Goal: Communication & Community: Answer question/provide support

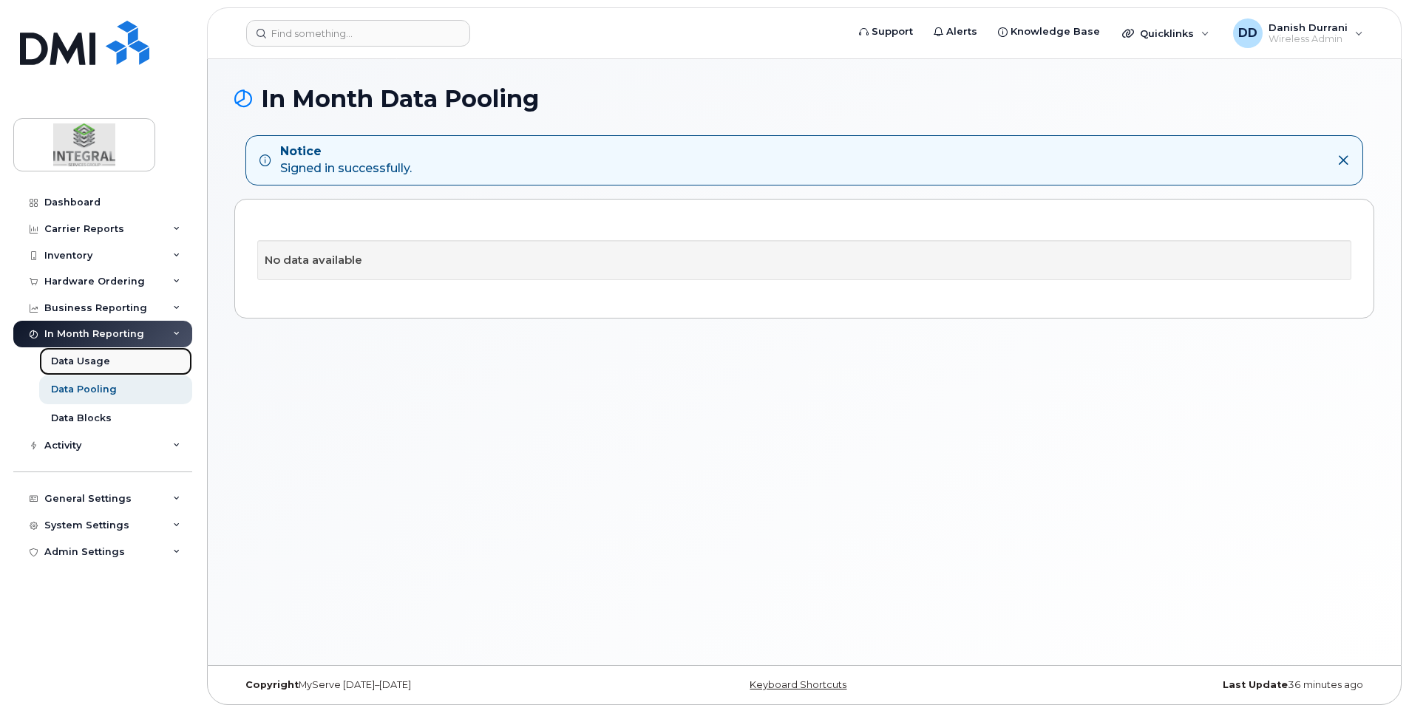
click at [106, 358] on div "Data Usage" at bounding box center [80, 361] width 59 height 13
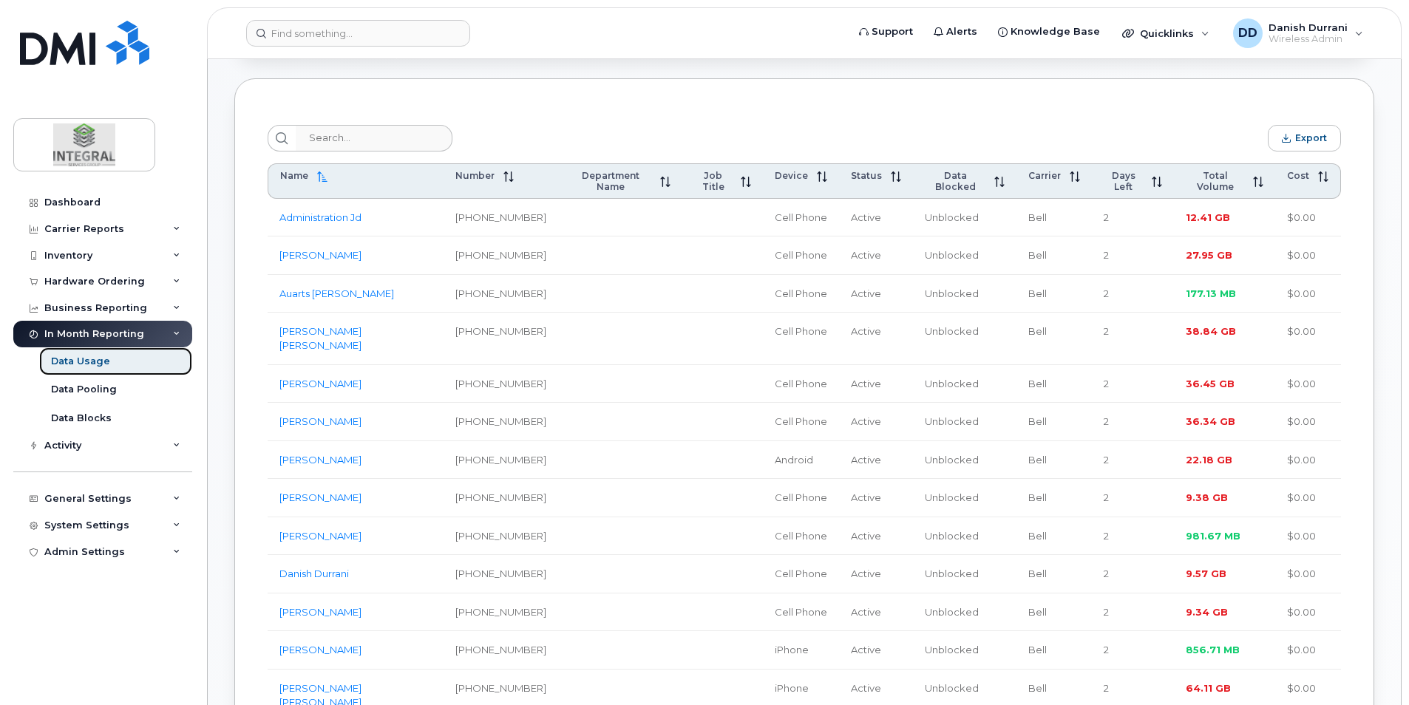
scroll to position [517, 0]
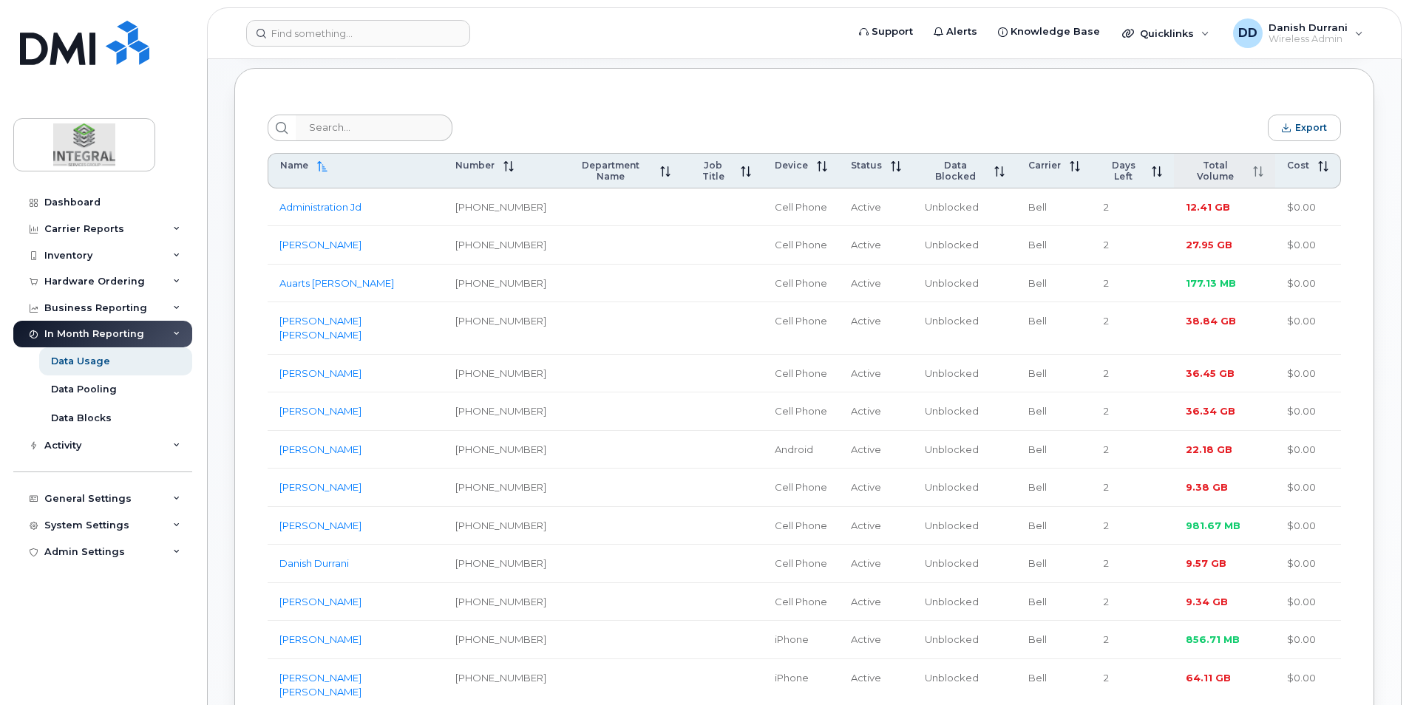
click at [1250, 177] on span at bounding box center [1253, 171] width 19 height 12
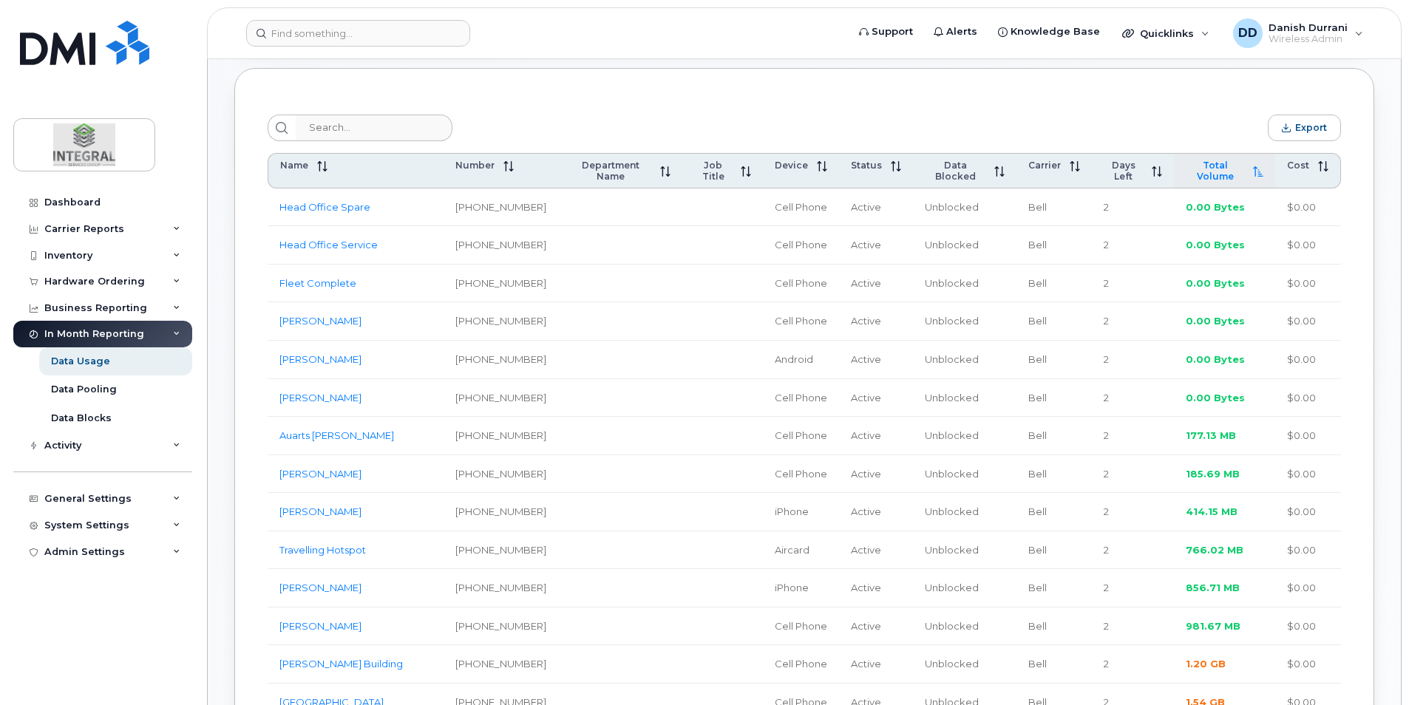
click at [1251, 177] on span at bounding box center [1253, 171] width 19 height 12
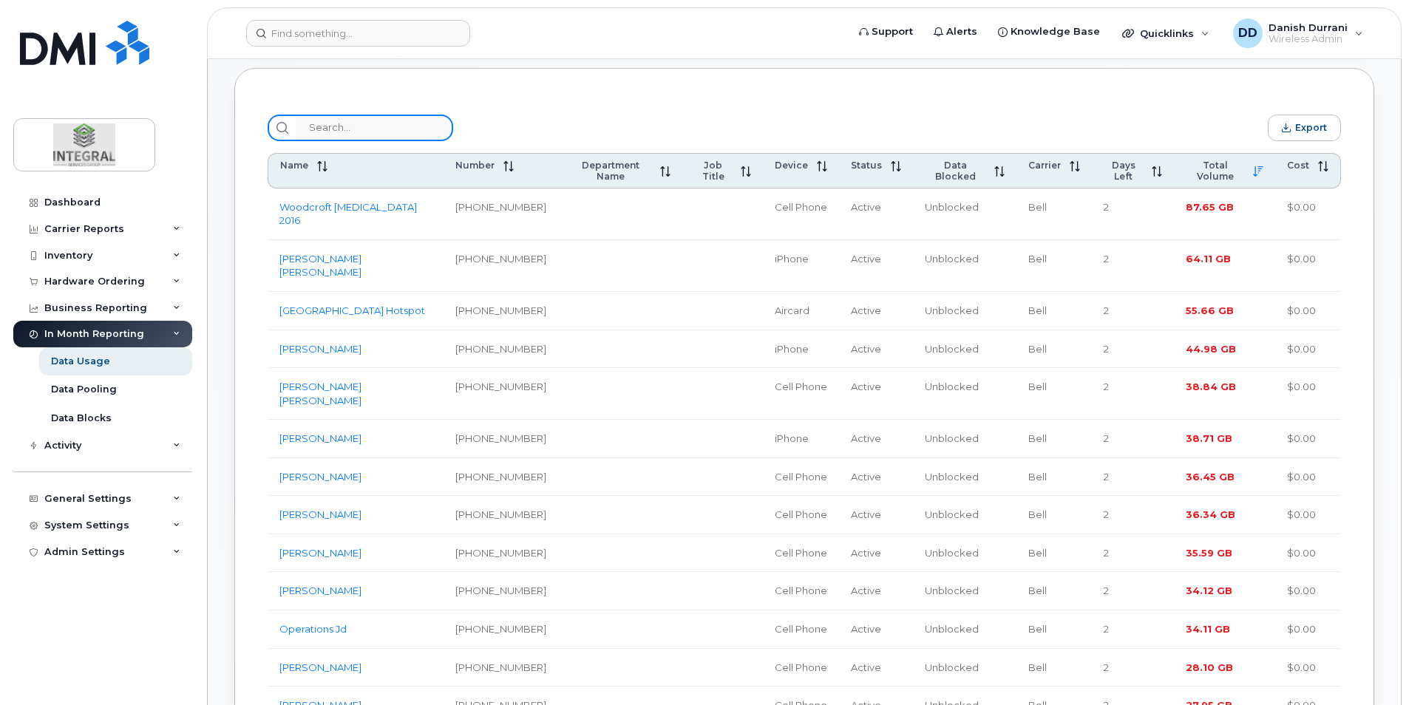
click at [349, 132] on input "search" at bounding box center [374, 128] width 157 height 27
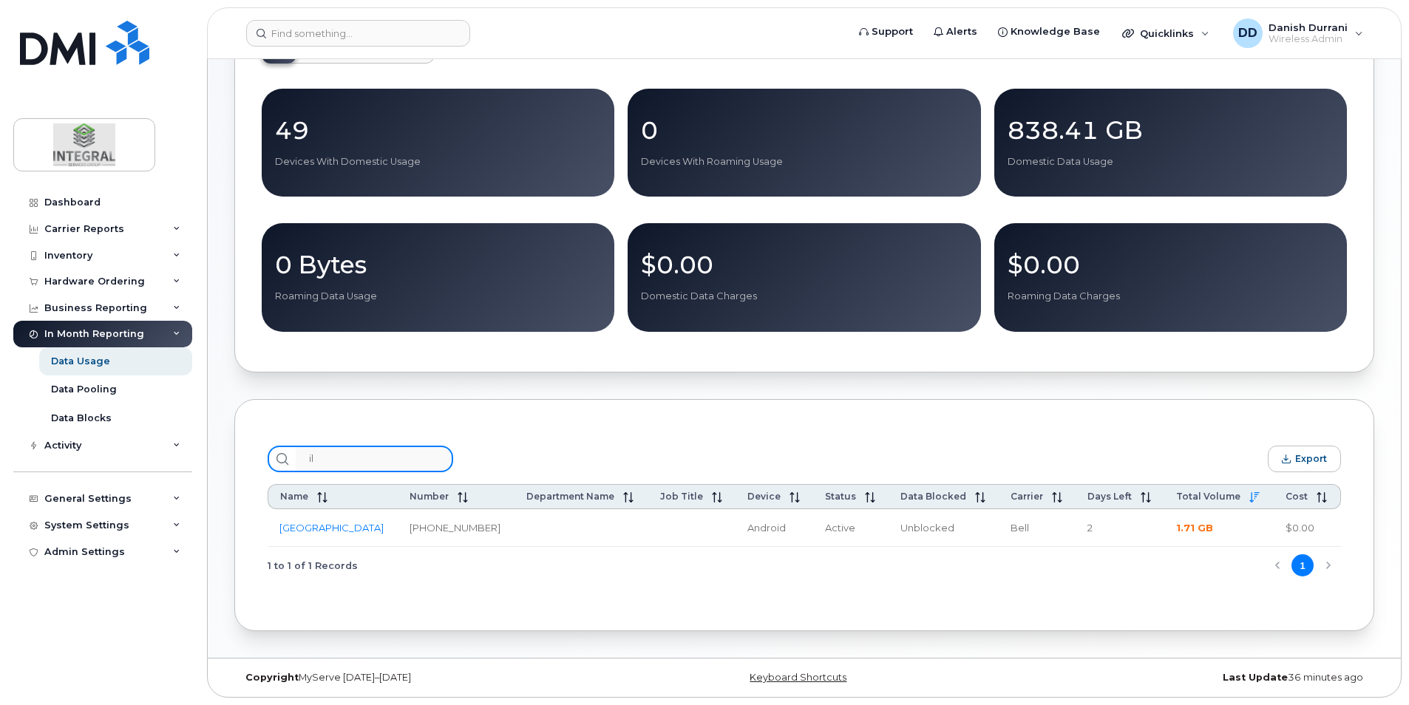
scroll to position [381, 0]
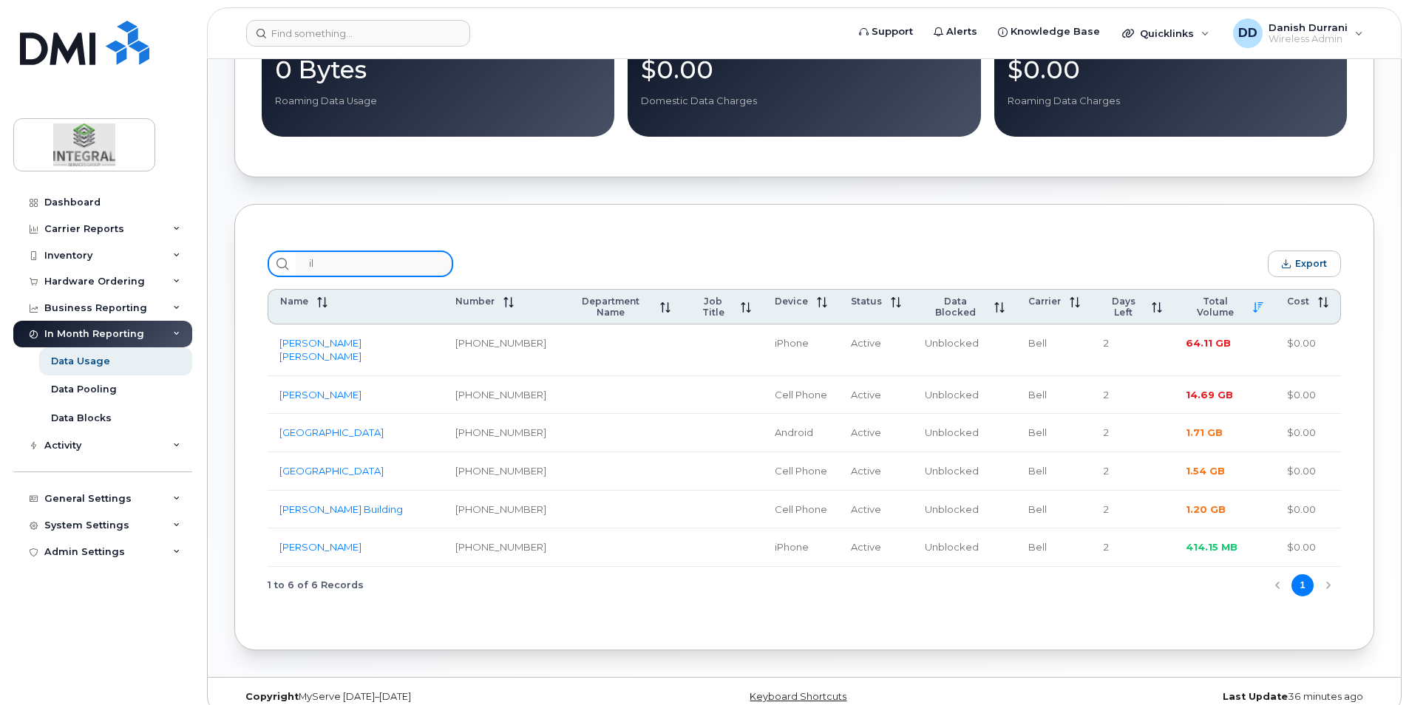
type input "i"
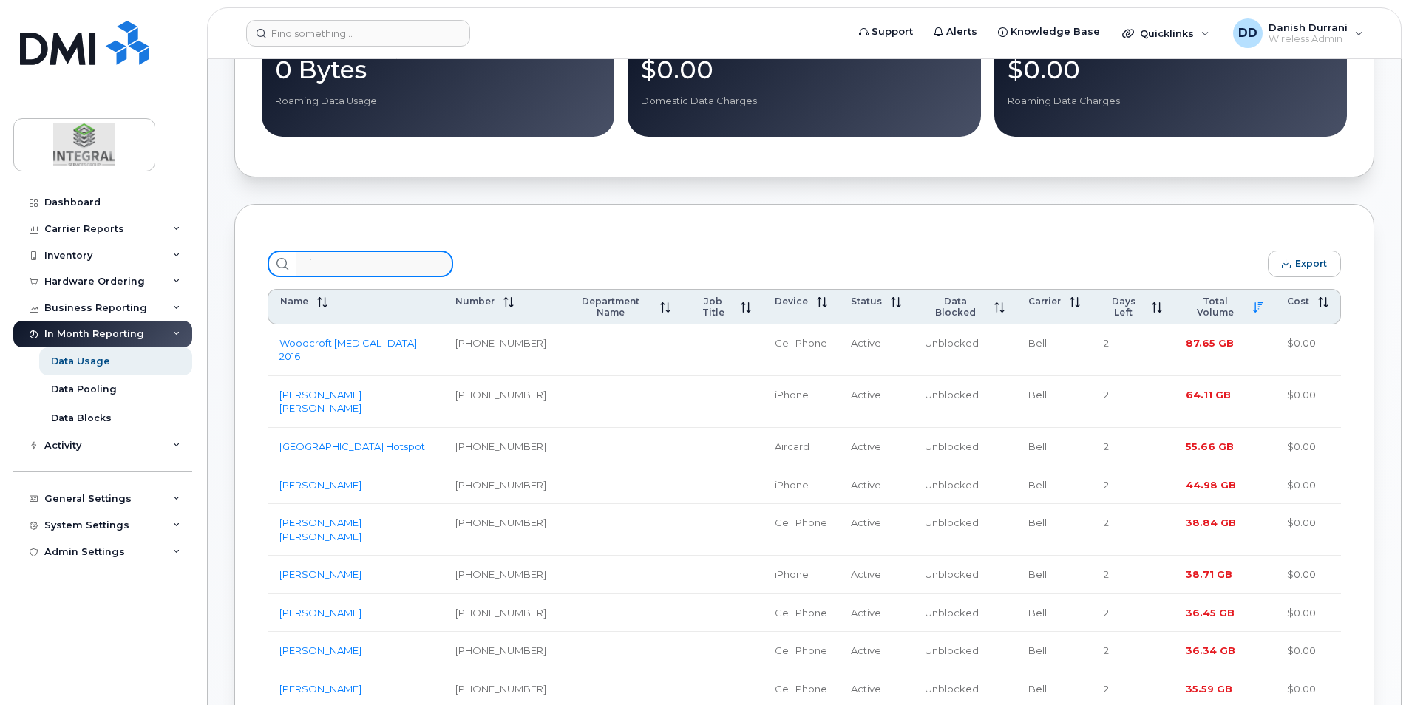
scroll to position [517, 0]
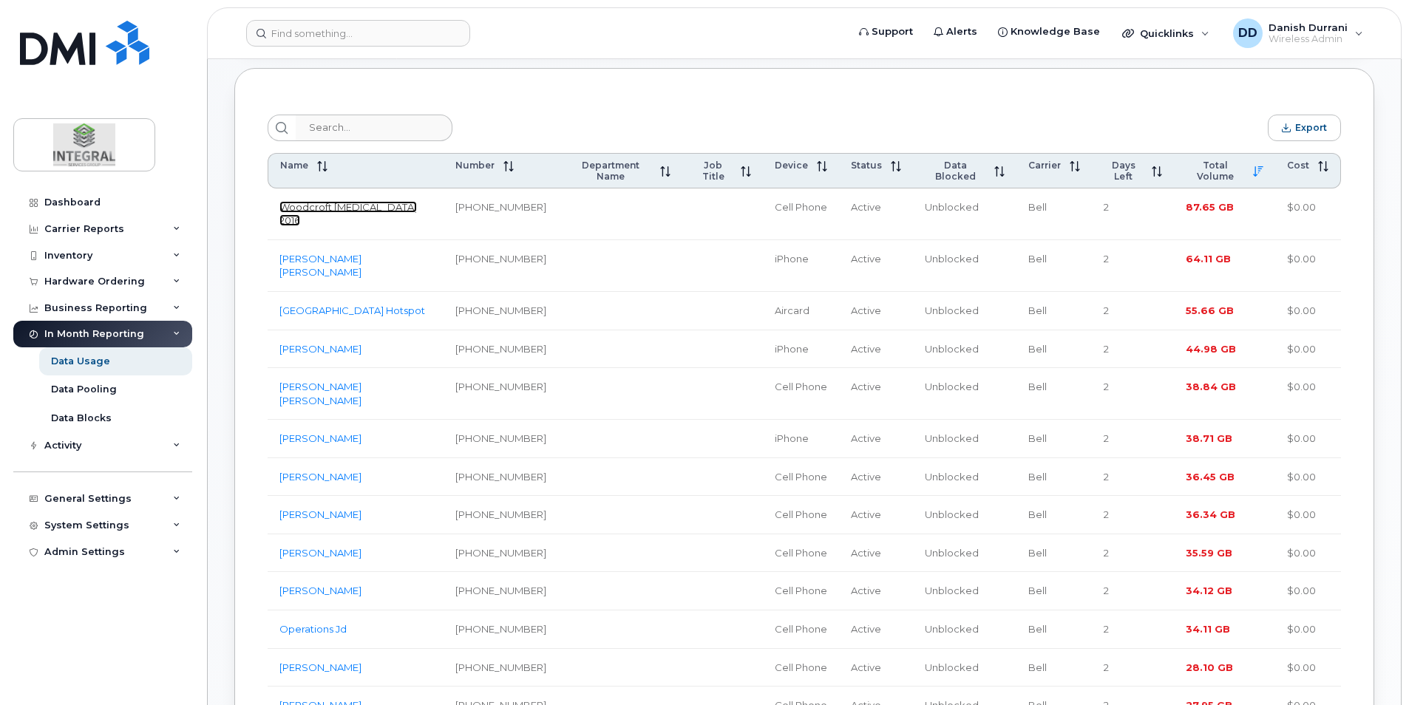
click at [333, 209] on link "Woodcroft T3 2016" at bounding box center [347, 214] width 137 height 26
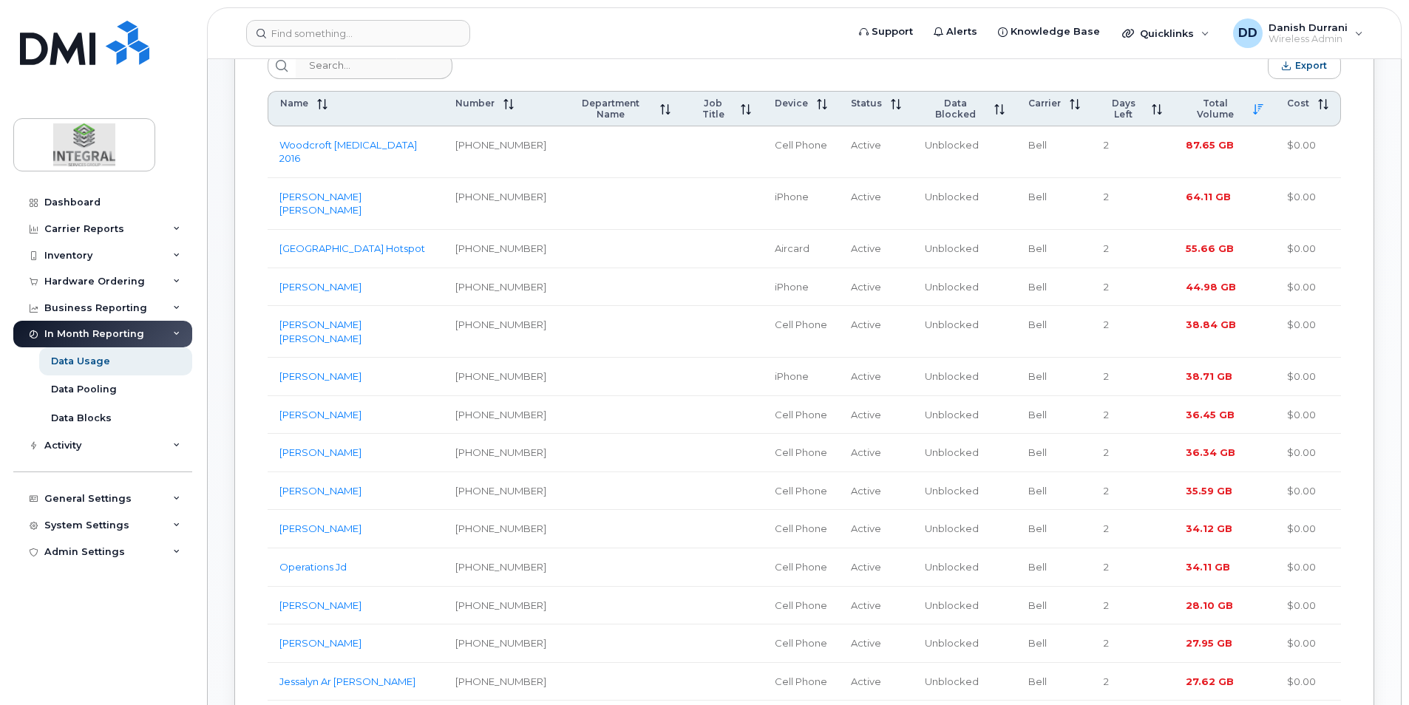
scroll to position [602, 0]
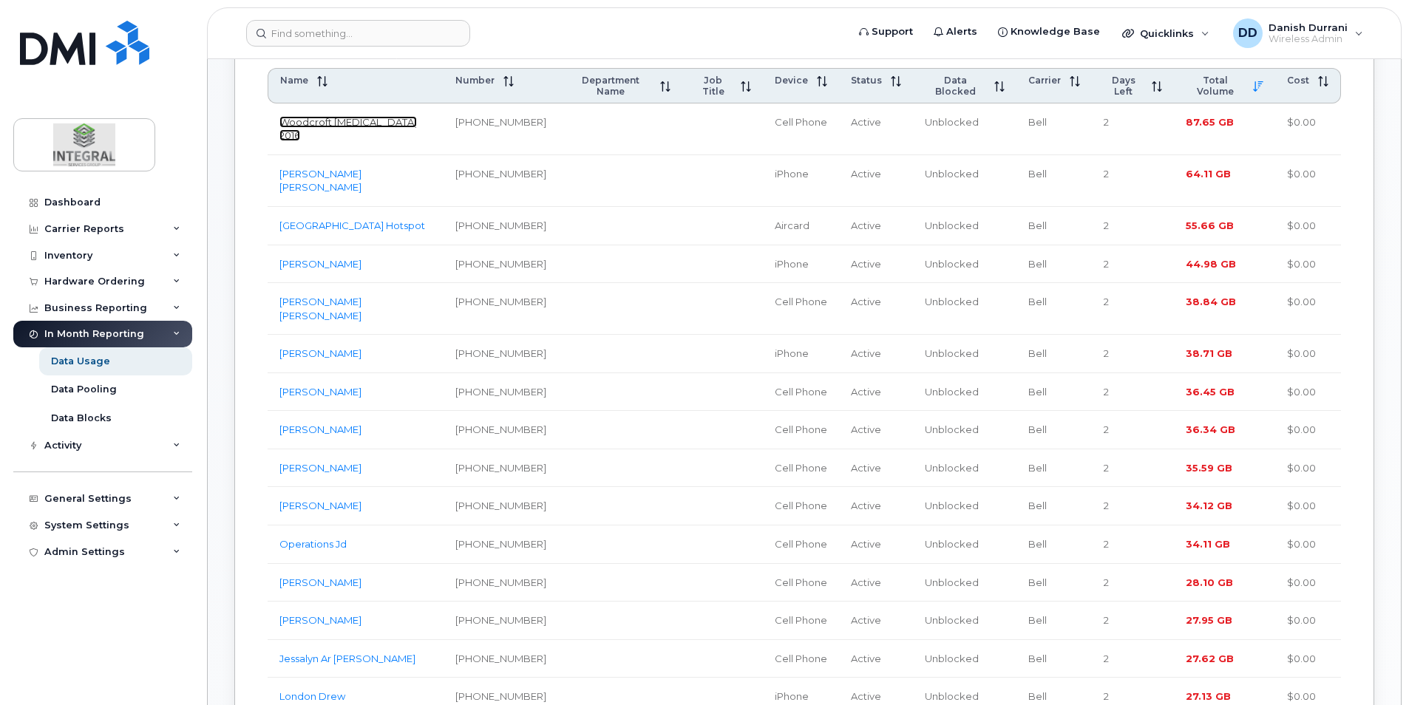
click at [342, 129] on link "Woodcroft T3 2016" at bounding box center [347, 129] width 137 height 26
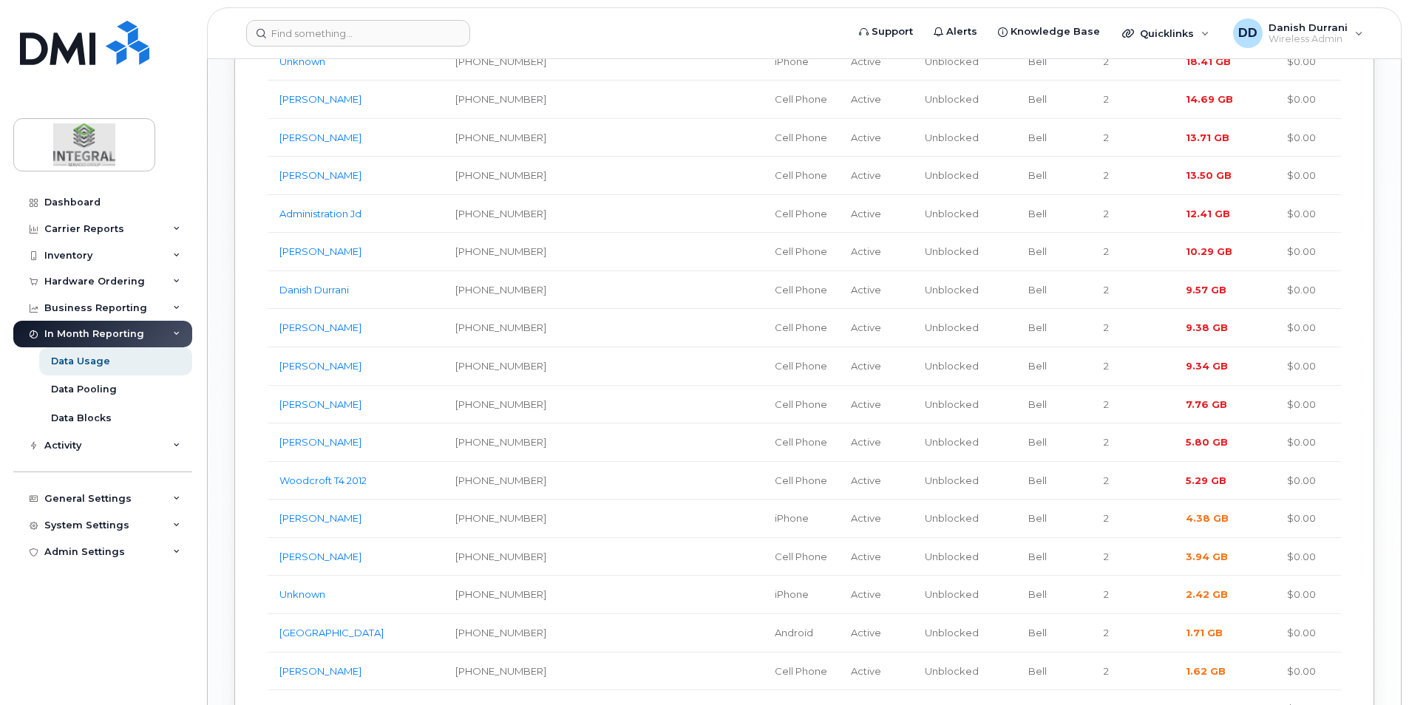
scroll to position [1415, 0]
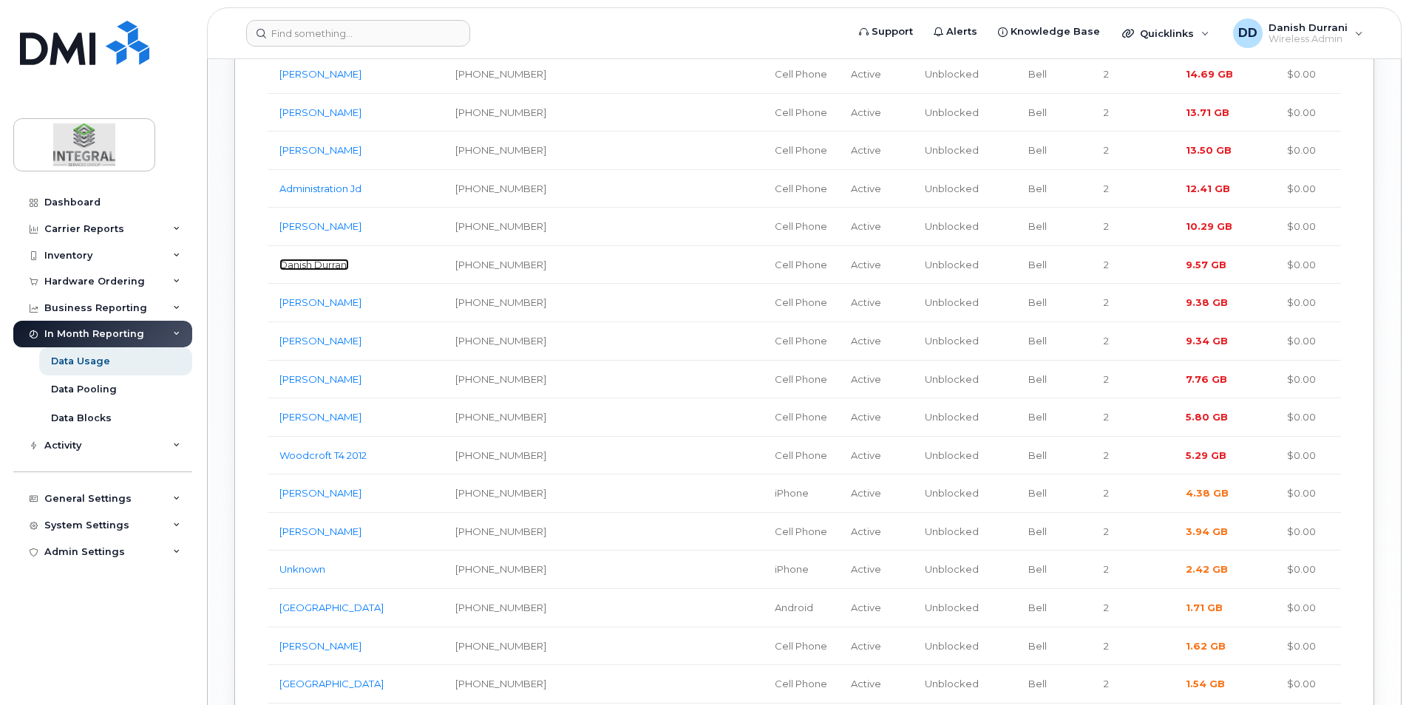
click at [331, 271] on link "Danish Durrani" at bounding box center [313, 265] width 69 height 12
click at [318, 308] on link "[PERSON_NAME]" at bounding box center [320, 302] width 82 height 12
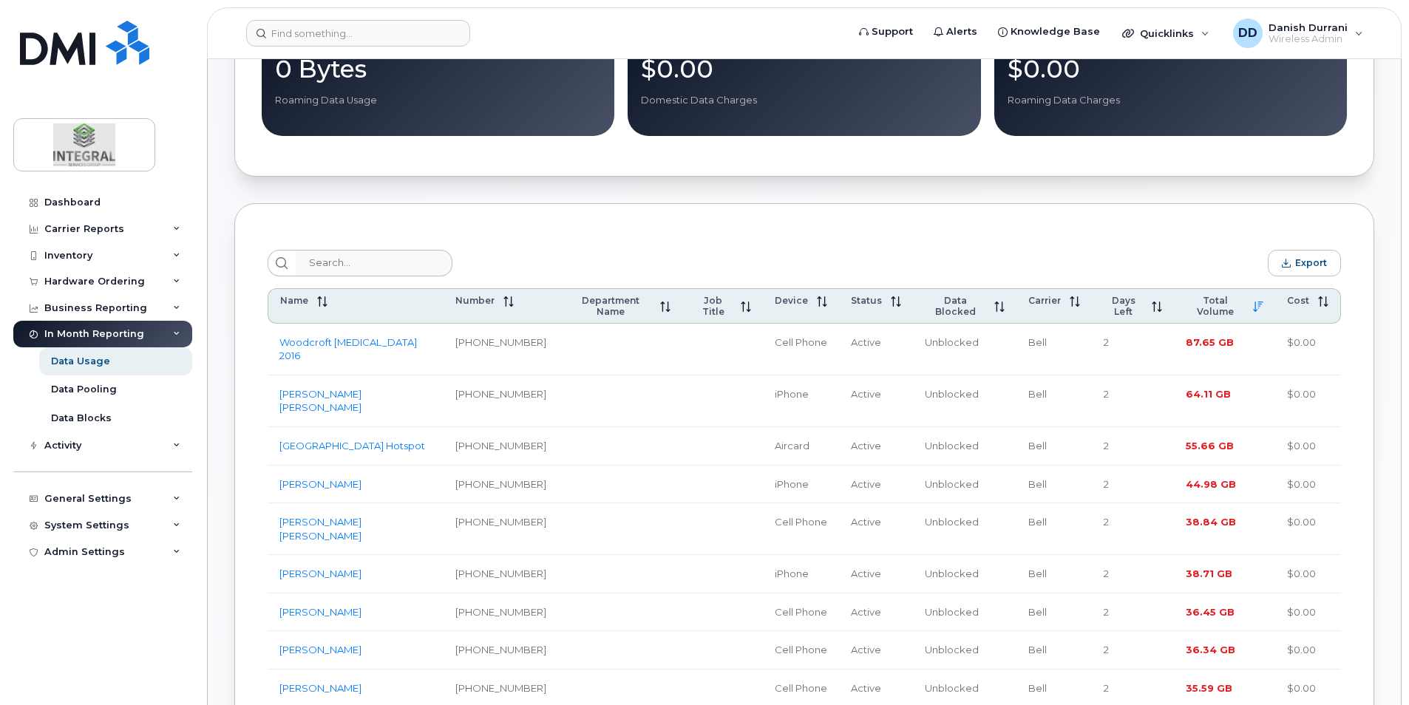
scroll to position [381, 0]
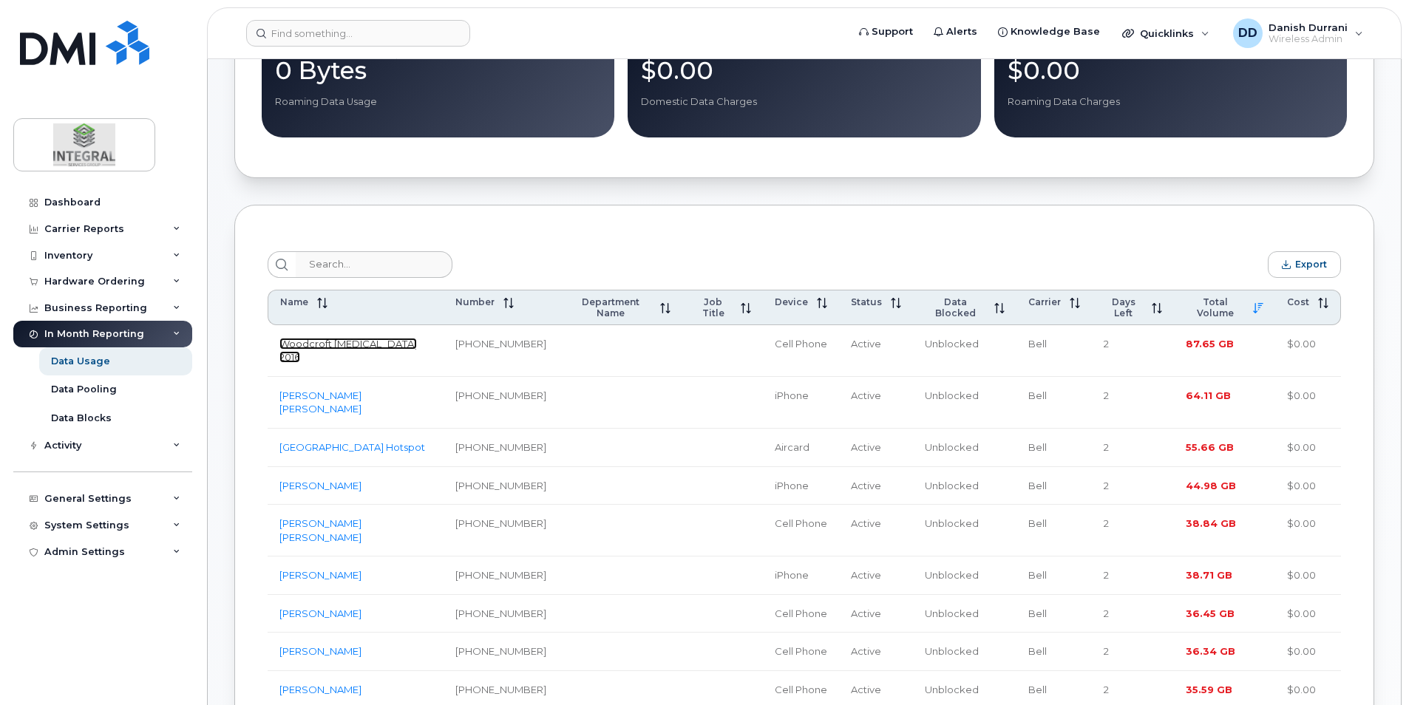
click at [355, 348] on link "Woodcroft T3 2016" at bounding box center [347, 351] width 137 height 26
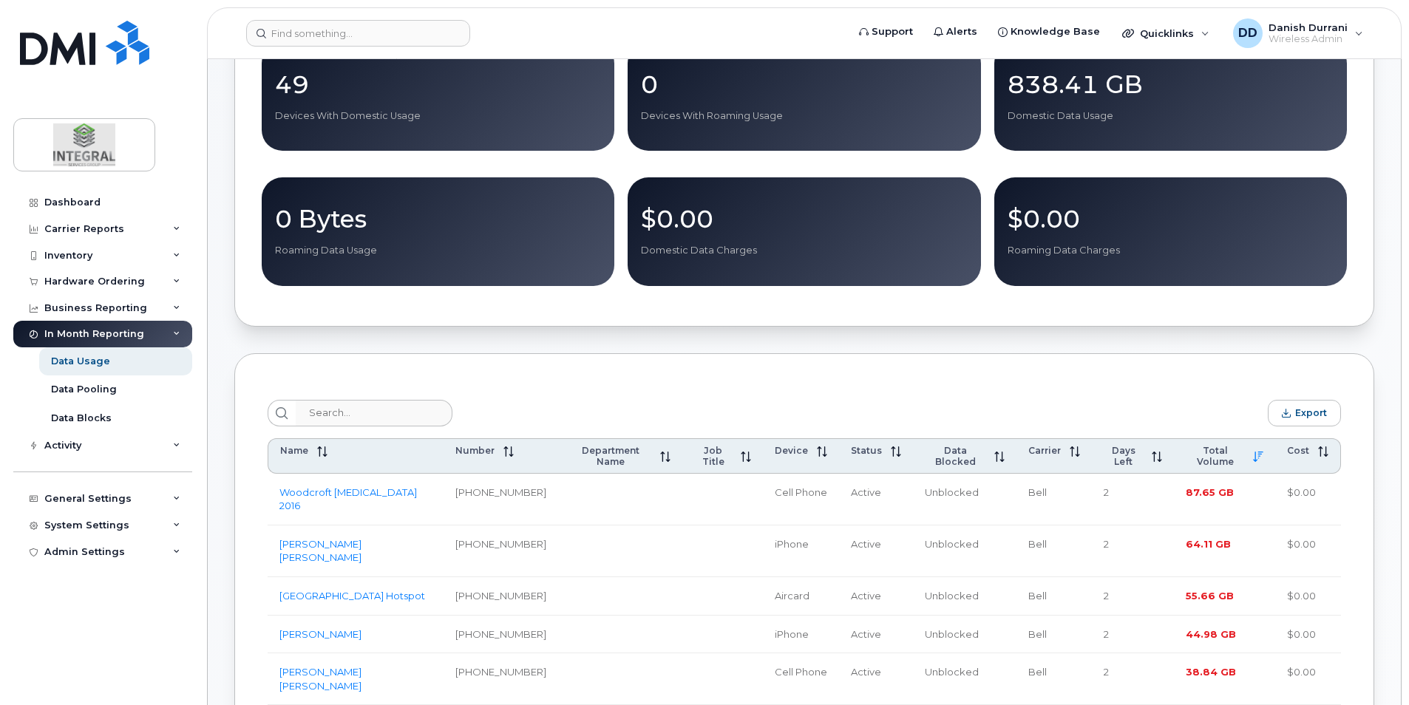
scroll to position [0, 0]
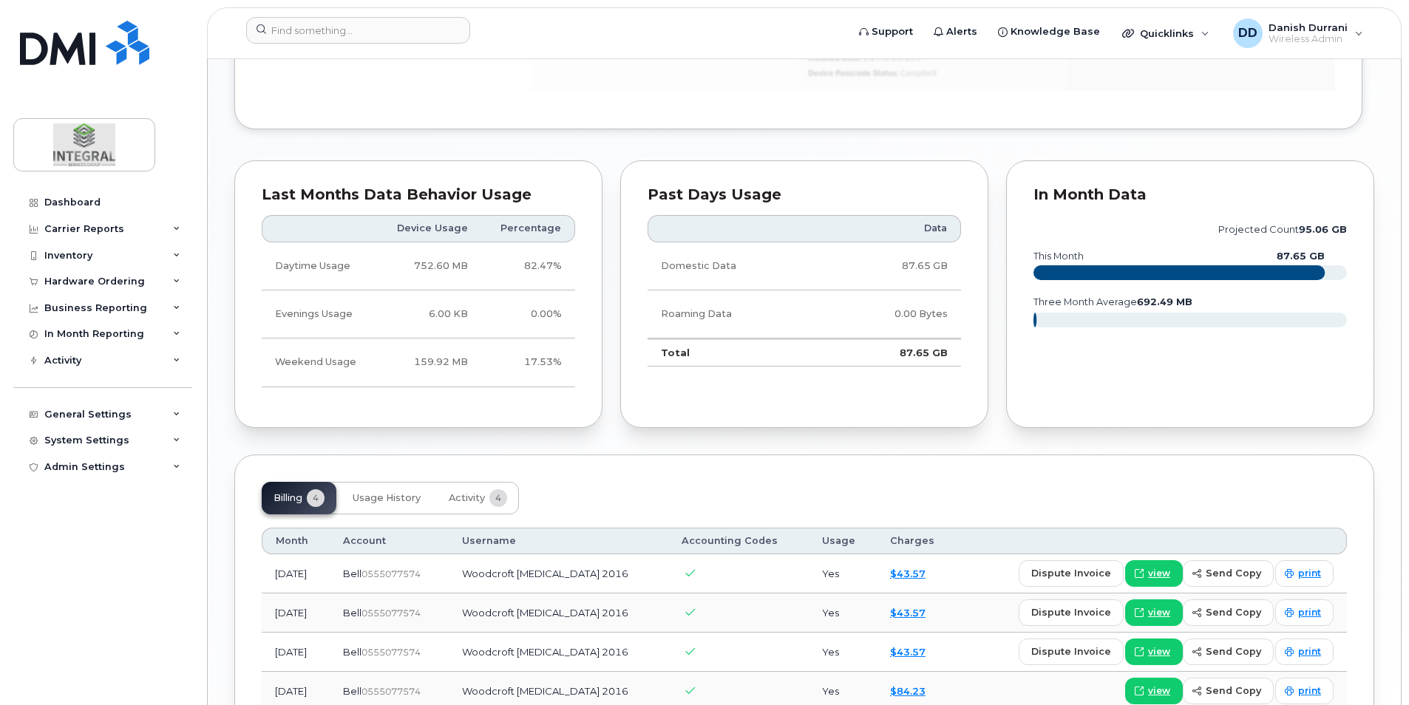
scroll to position [1109, 0]
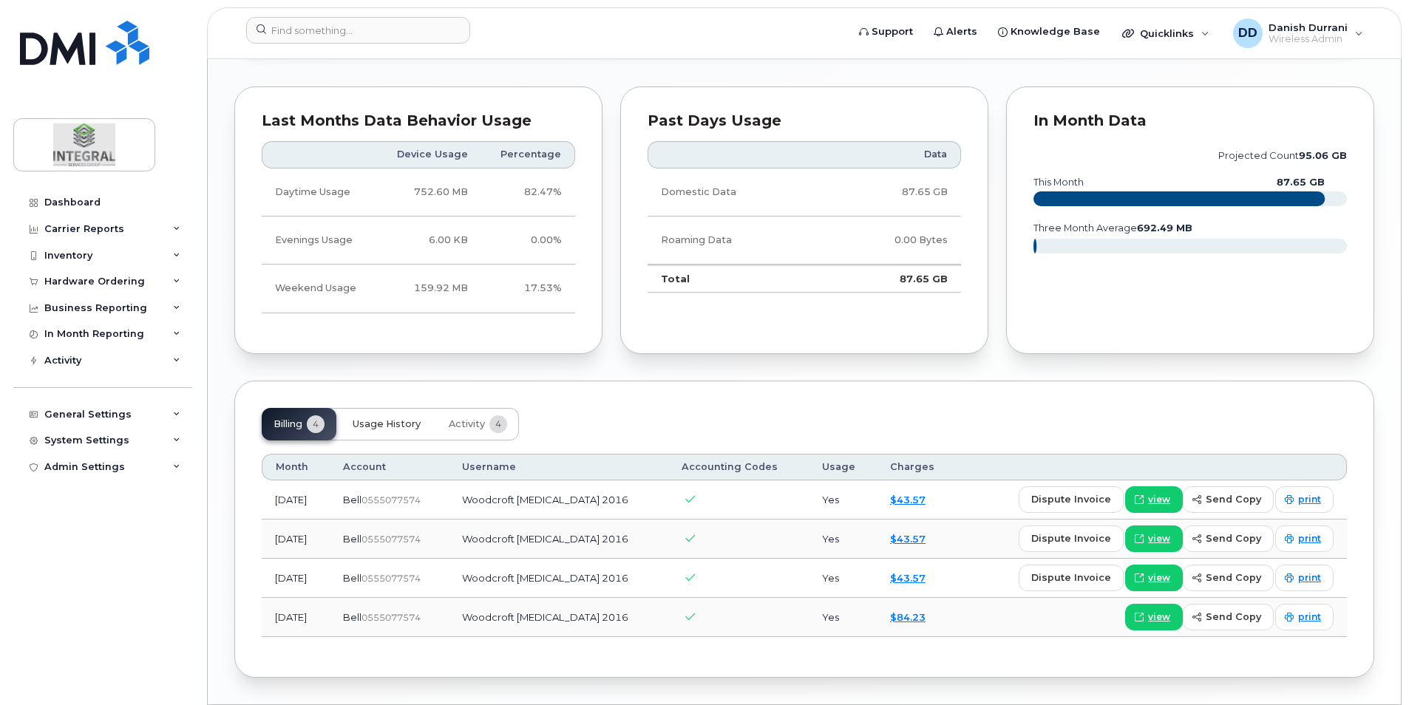
click at [383, 421] on span "Usage History" at bounding box center [387, 424] width 68 height 12
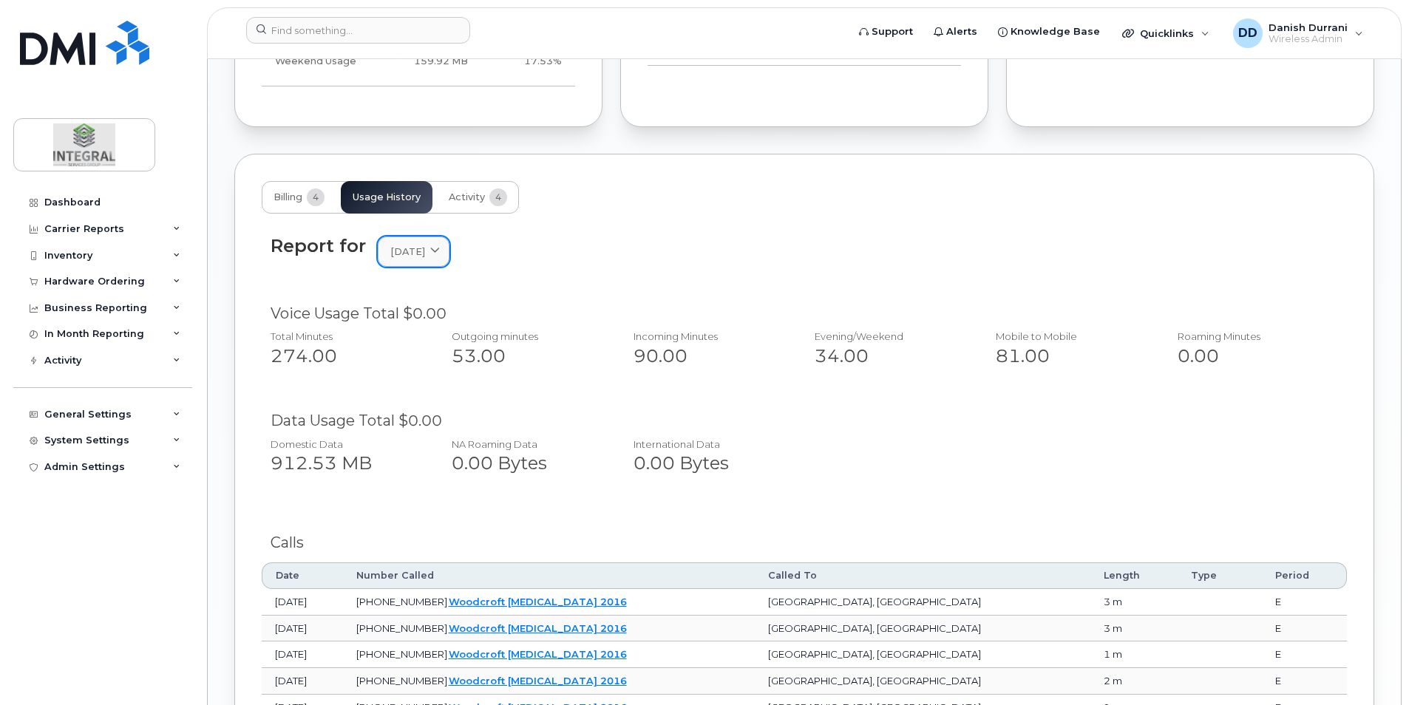
scroll to position [1330, 0]
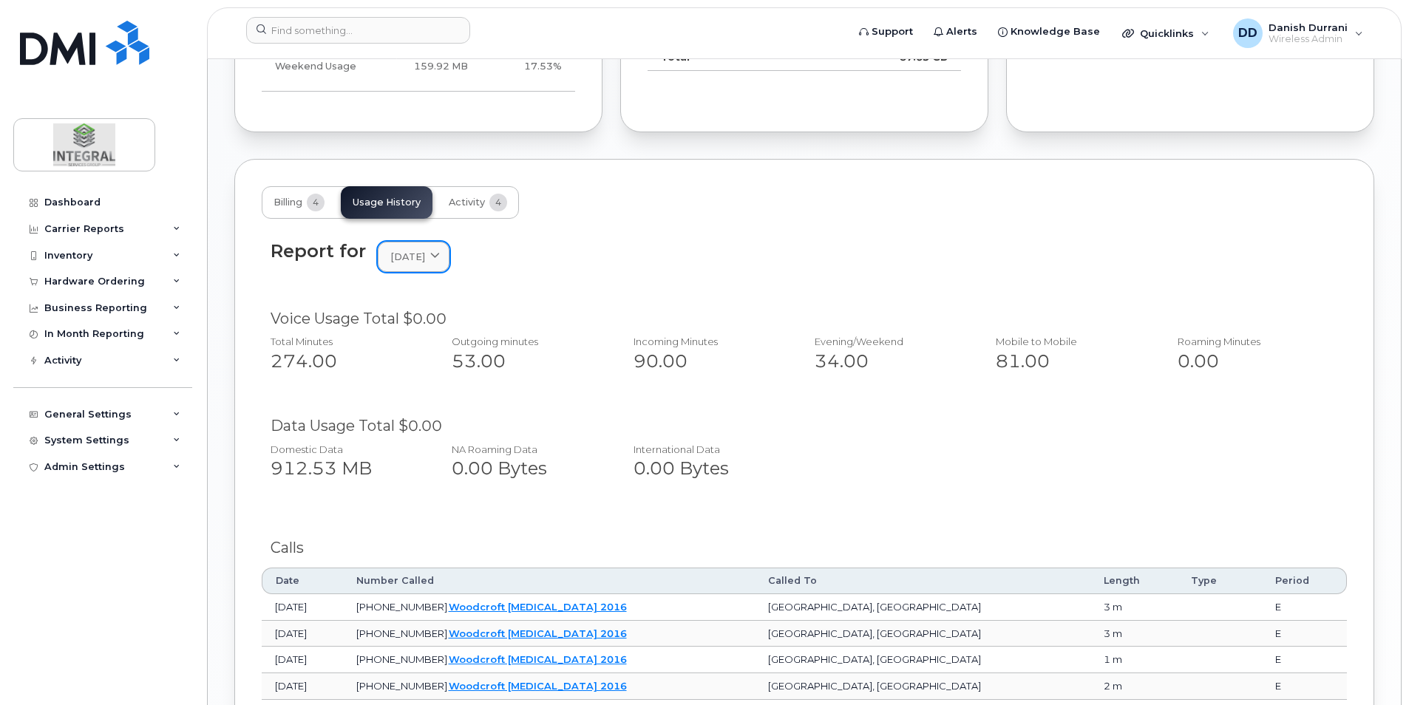
click at [438, 268] on link "July 2025" at bounding box center [414, 257] width 72 height 30
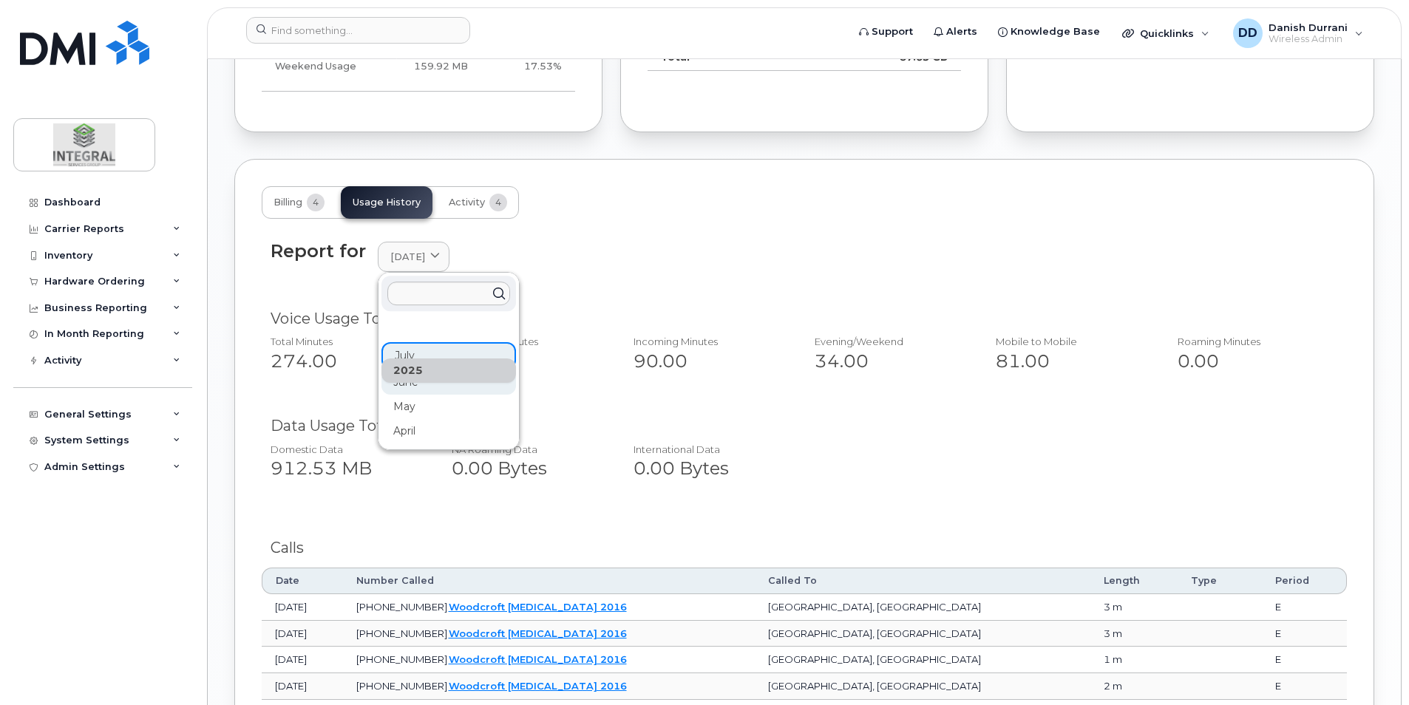
click at [421, 384] on div "June" at bounding box center [448, 382] width 135 height 24
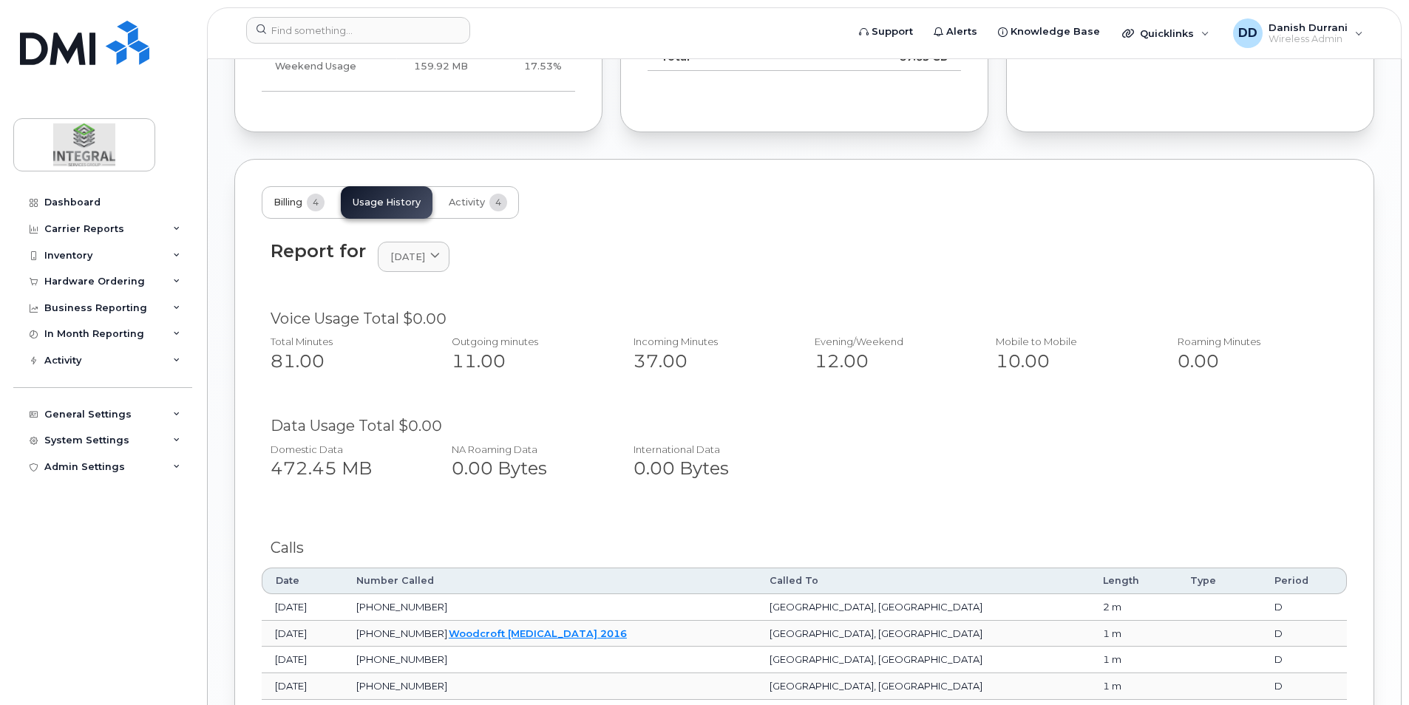
click at [294, 203] on span "Billing" at bounding box center [287, 203] width 29 height 12
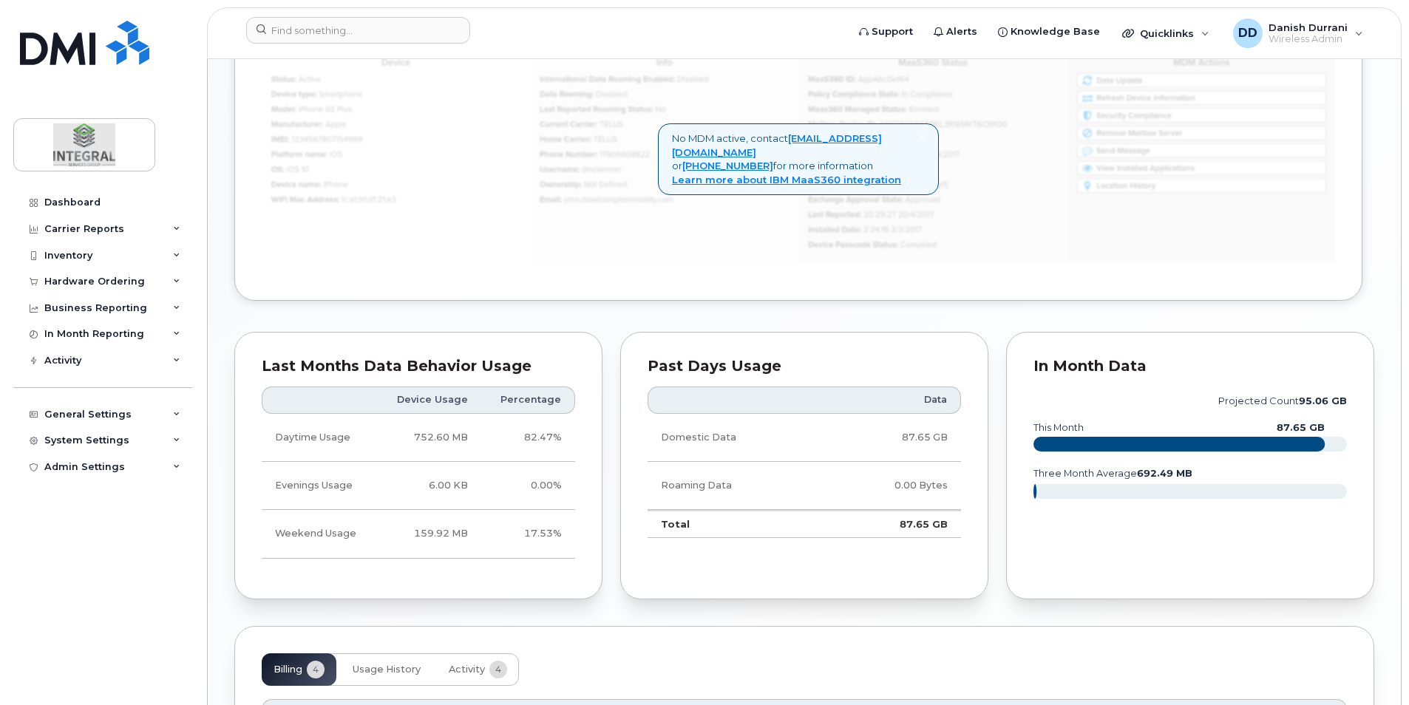
scroll to position [860, 0]
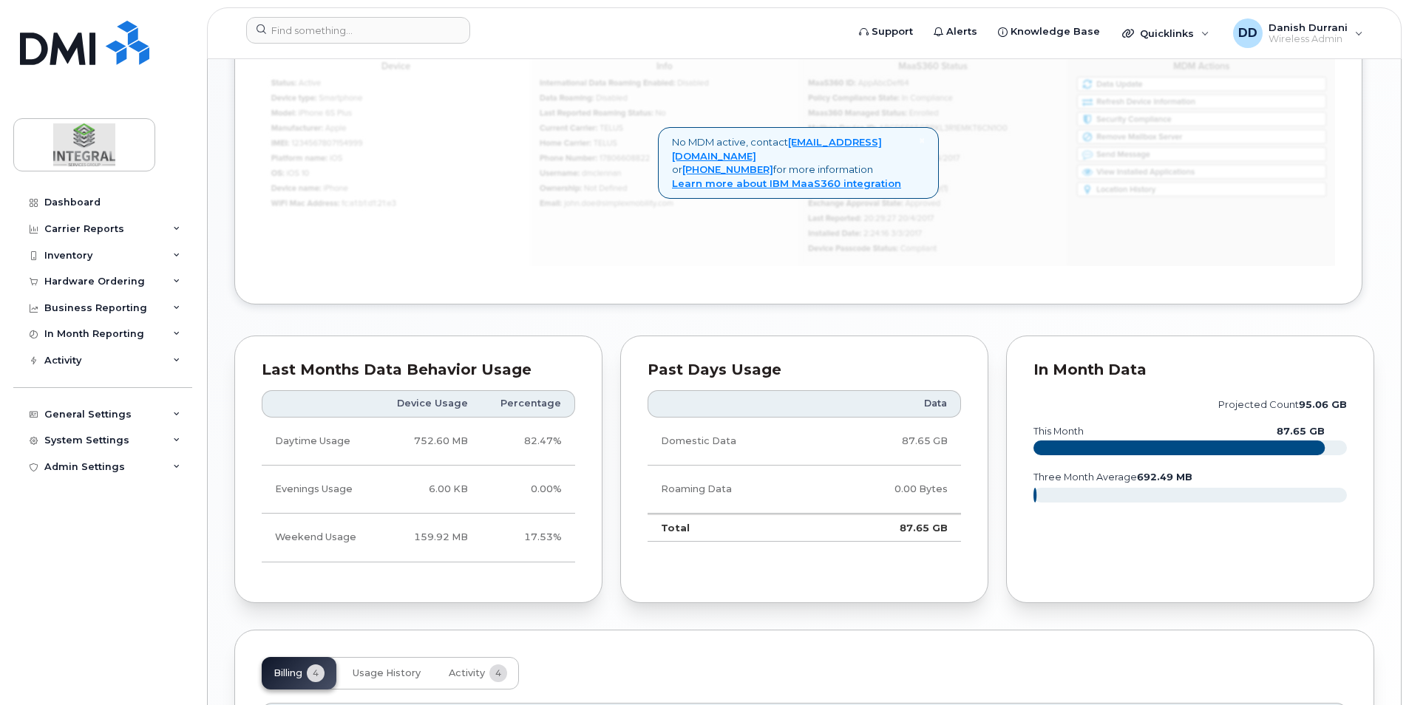
click at [1083, 367] on div "In Month Data" at bounding box center [1189, 370] width 313 height 15
click at [1141, 443] on rect at bounding box center [1178, 447] width 291 height 15
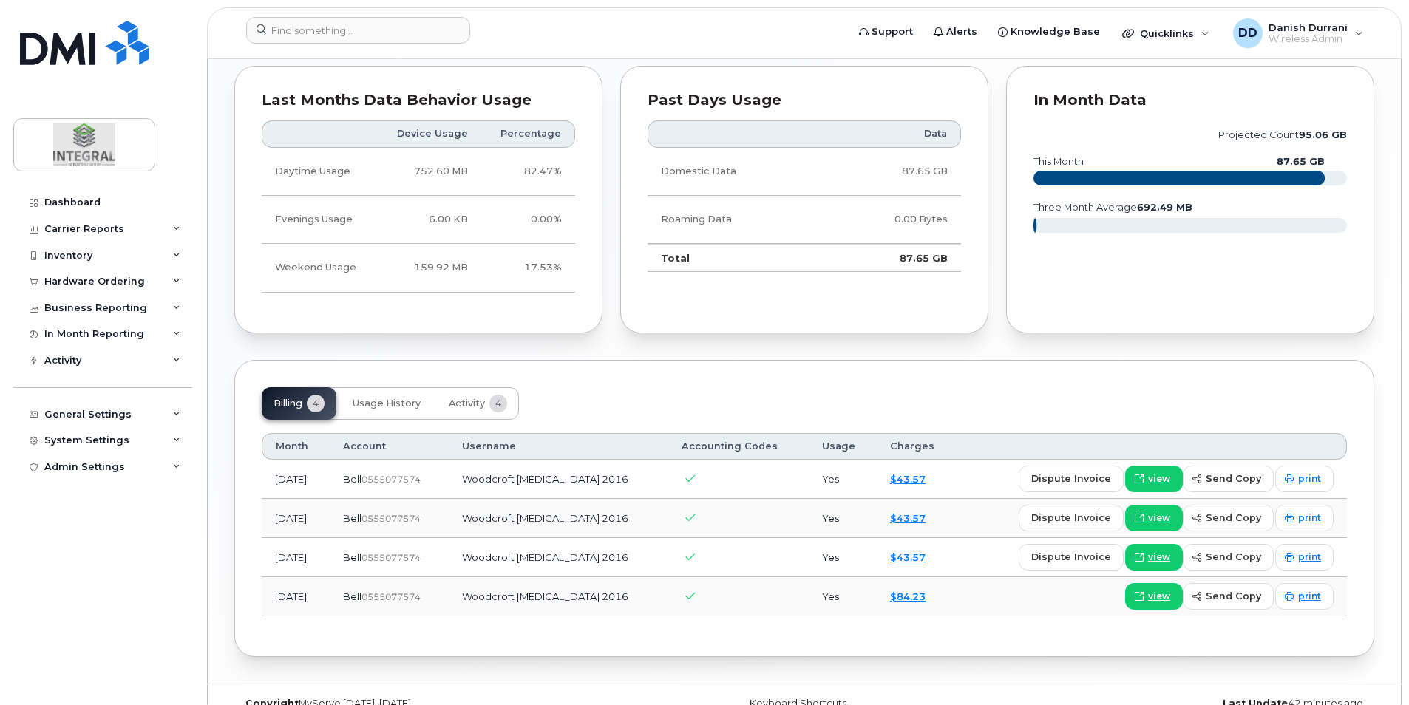
scroll to position [1155, 0]
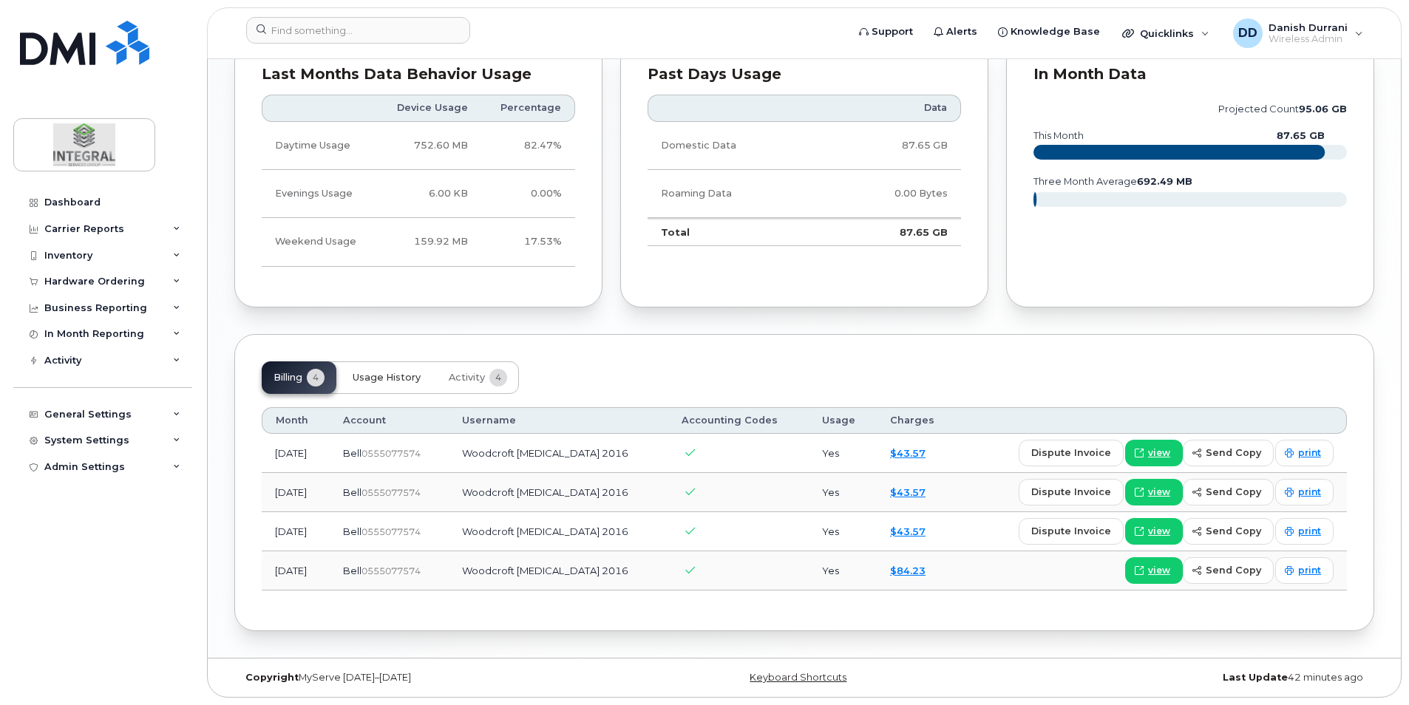
click at [394, 376] on span "Usage History" at bounding box center [387, 378] width 68 height 12
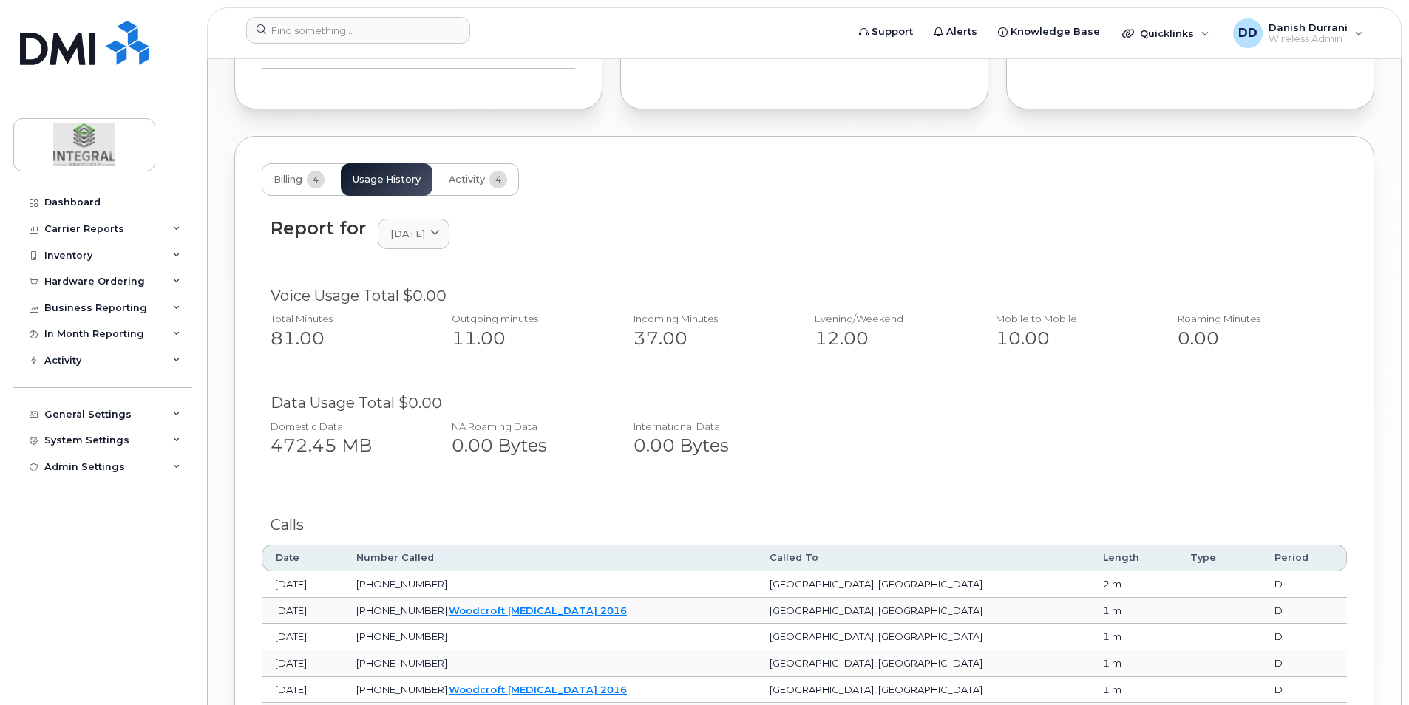
scroll to position [1377, 0]
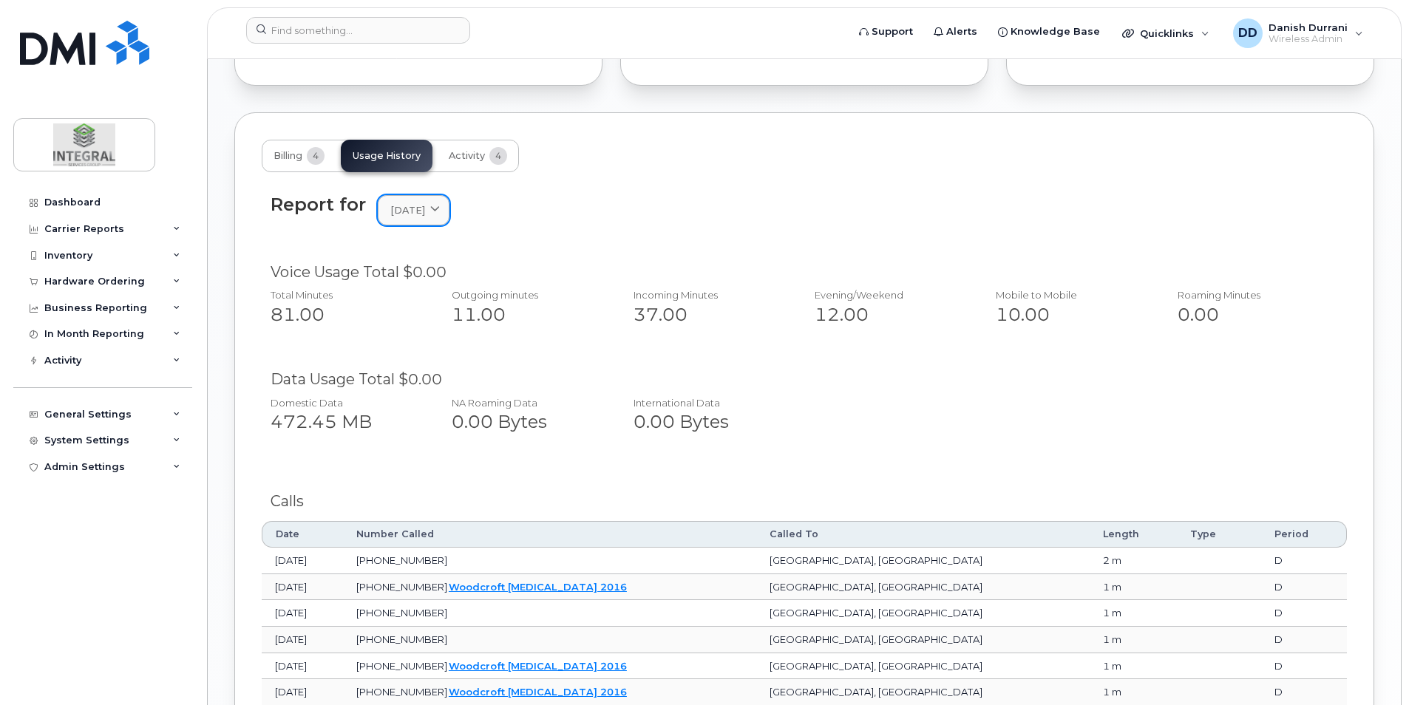
click at [425, 213] on span "June 2025" at bounding box center [407, 210] width 35 height 14
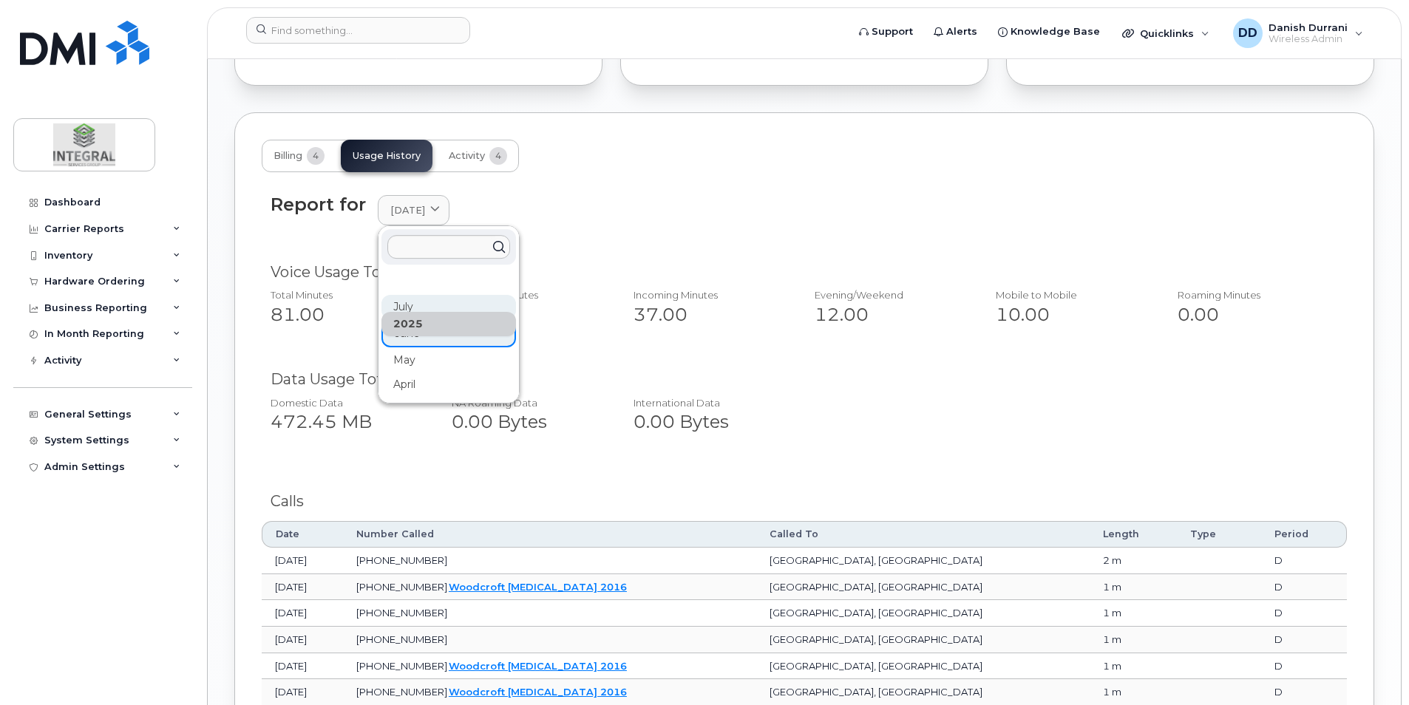
click at [417, 372] on div "July" at bounding box center [448, 384] width 135 height 24
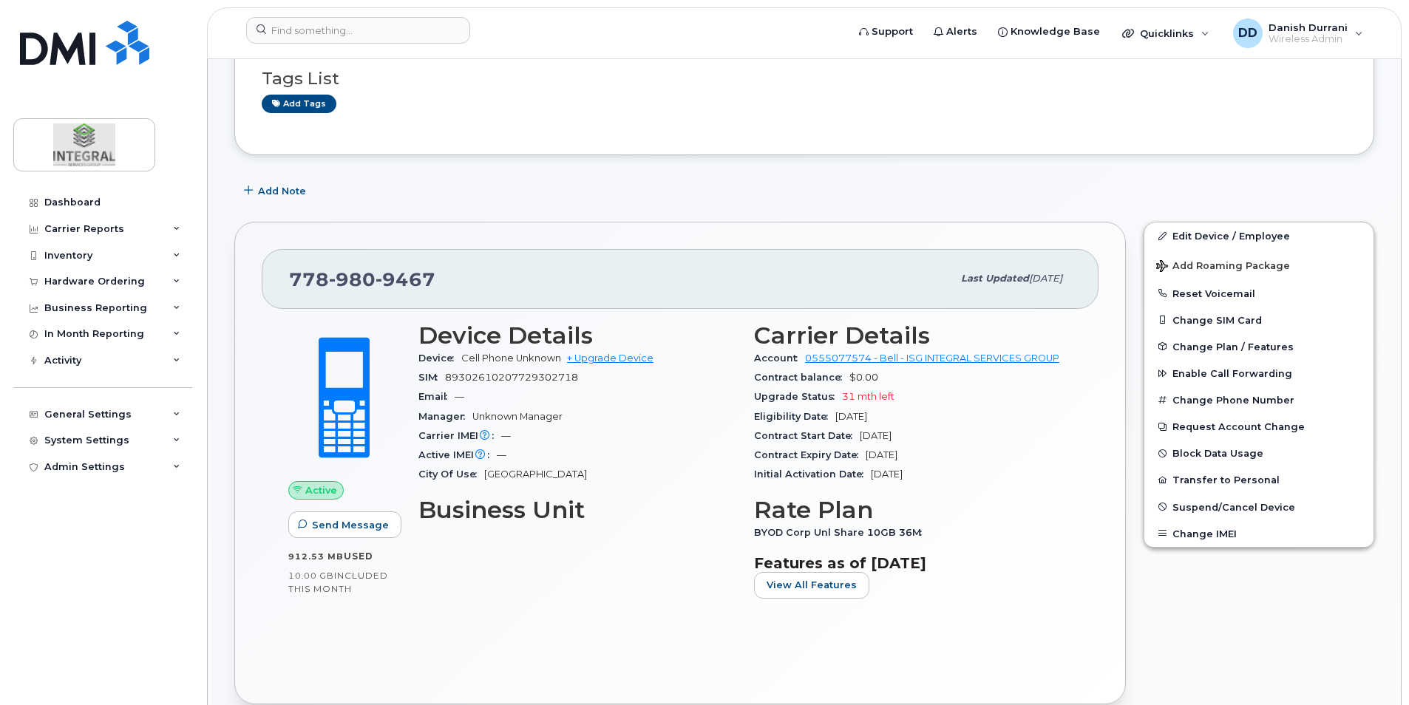
scroll to position [0, 0]
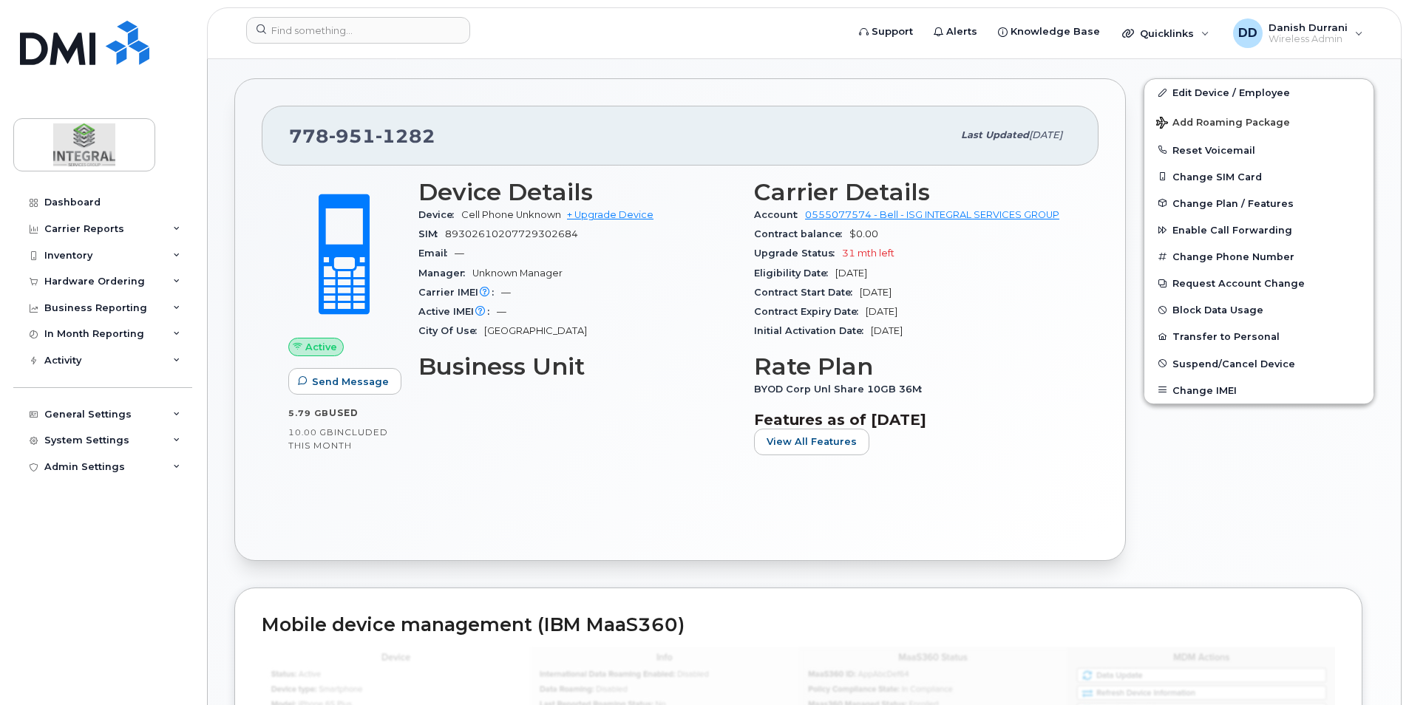
scroll to position [296, 0]
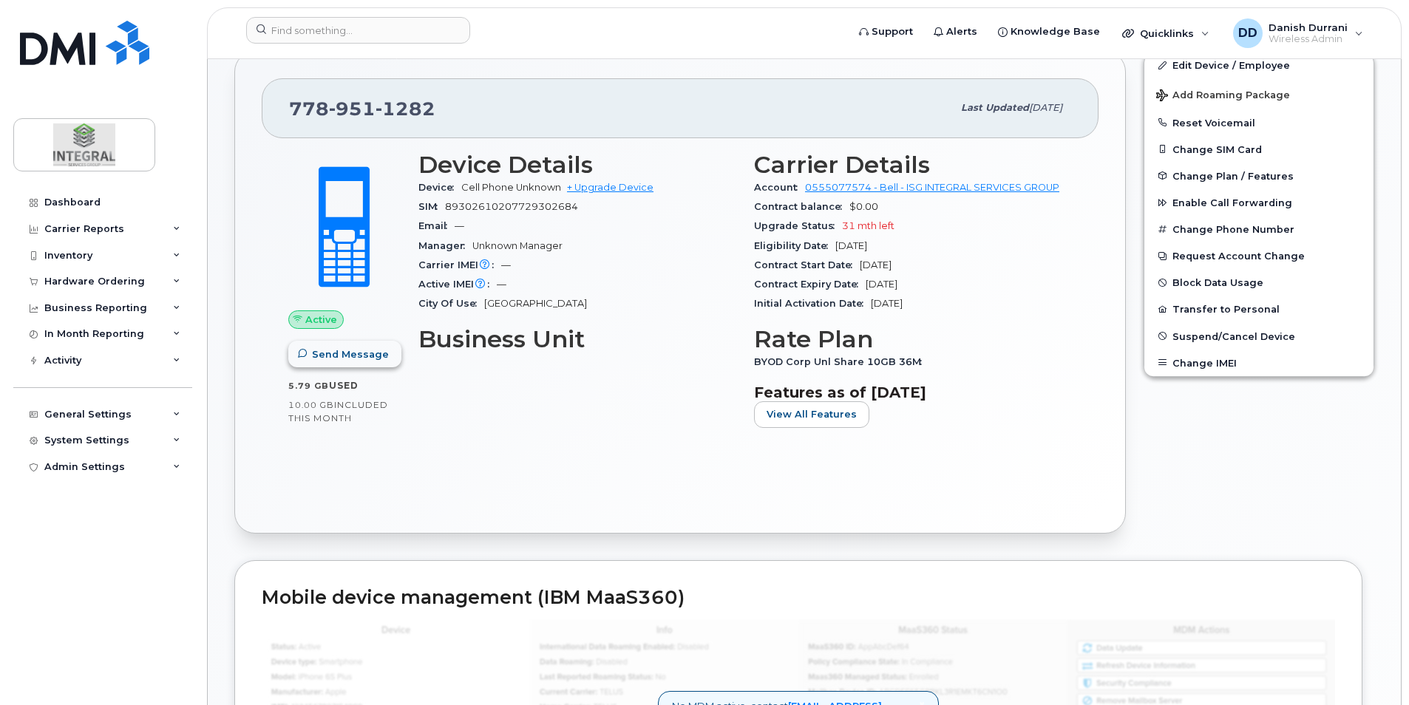
click at [362, 355] on span "Send Message" at bounding box center [350, 354] width 77 height 14
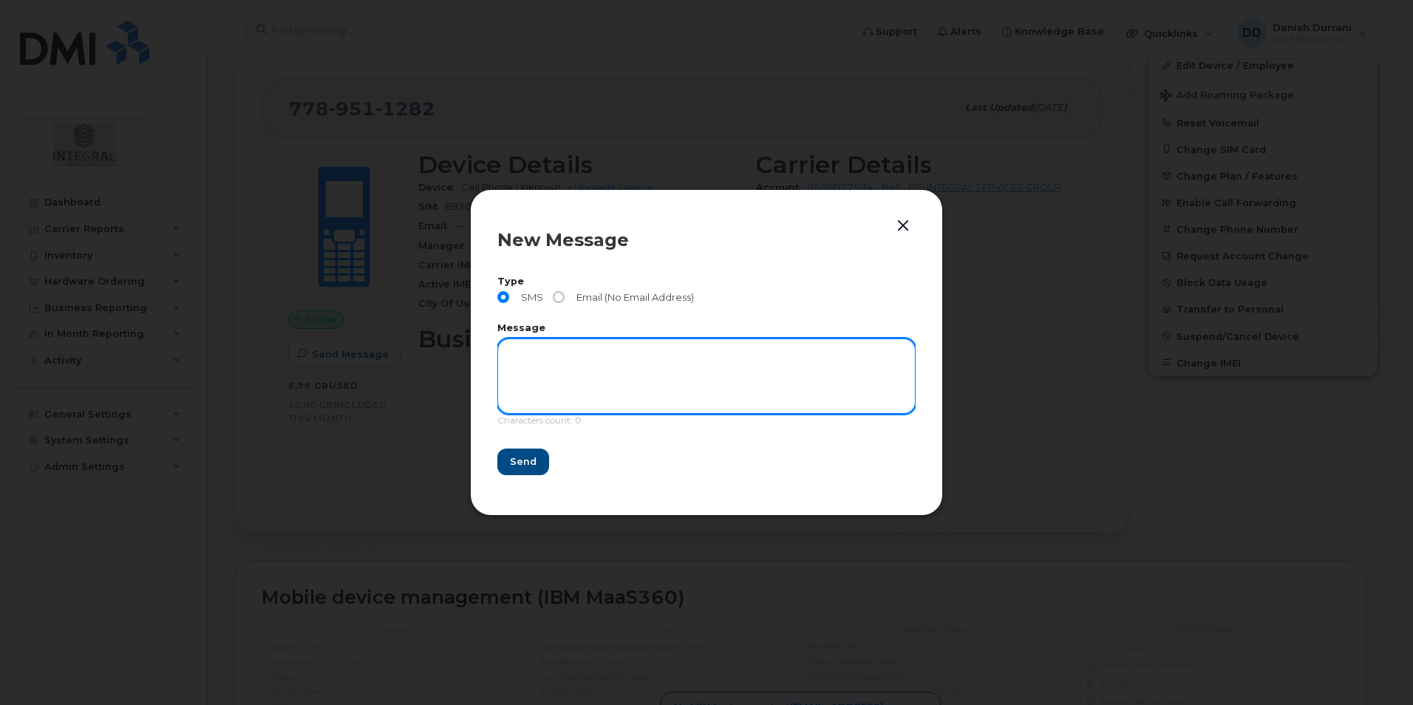
click at [673, 363] on textarea at bounding box center [706, 375] width 418 height 75
type textarea "TEST"
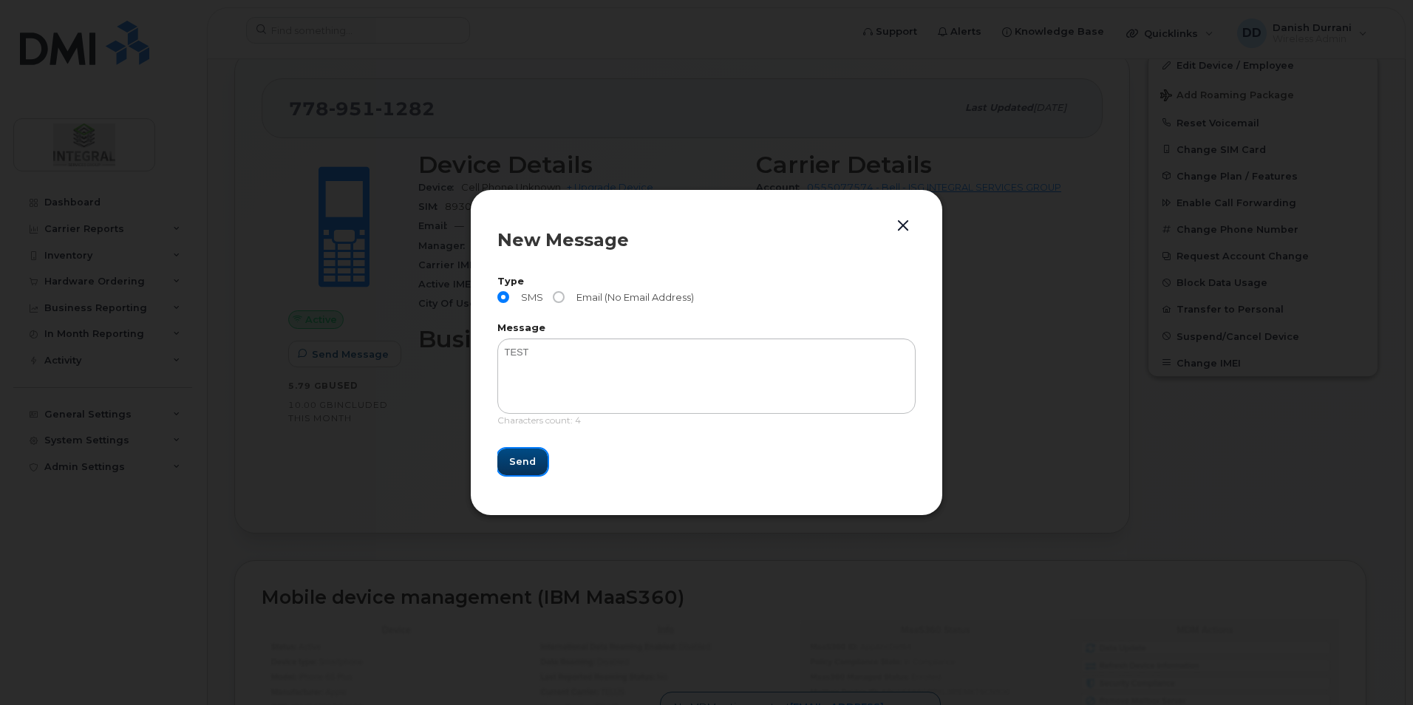
click at [527, 453] on button "Send" at bounding box center [522, 462] width 50 height 27
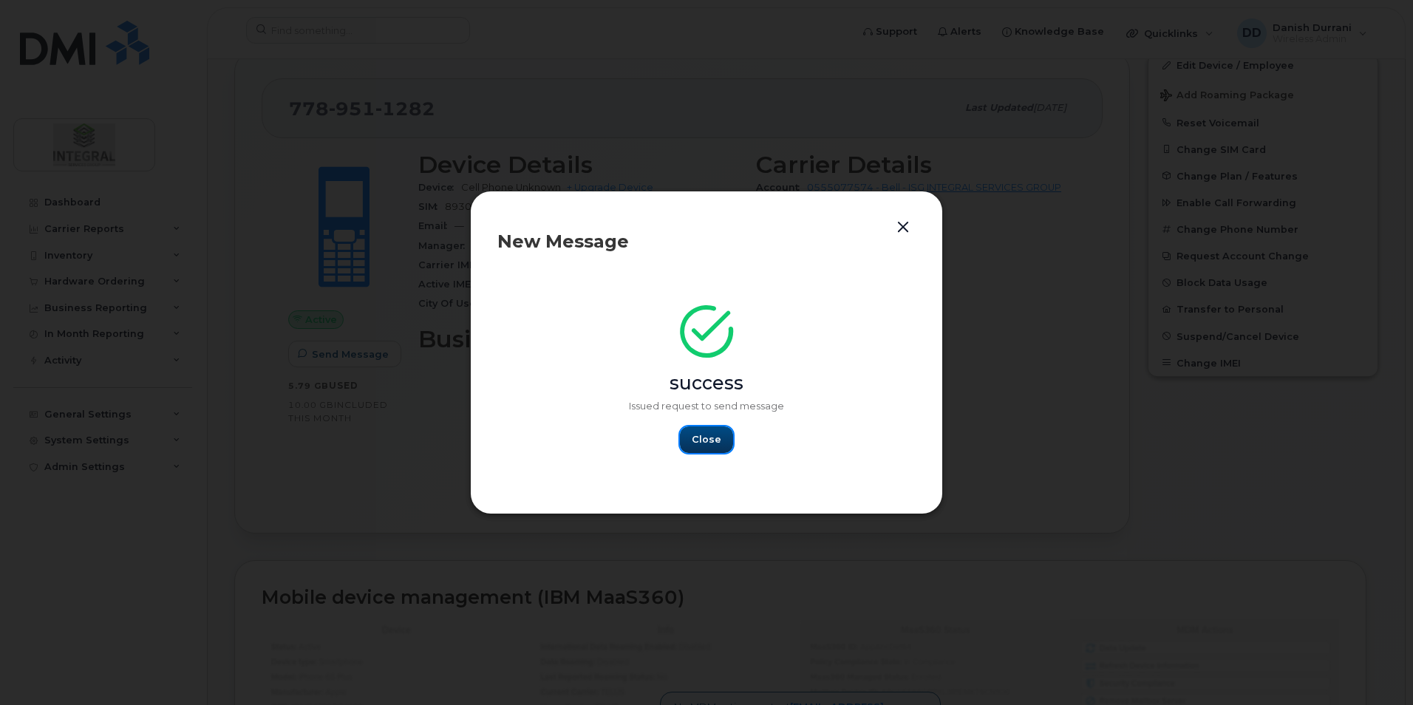
click at [724, 437] on button "Close" at bounding box center [706, 439] width 53 height 27
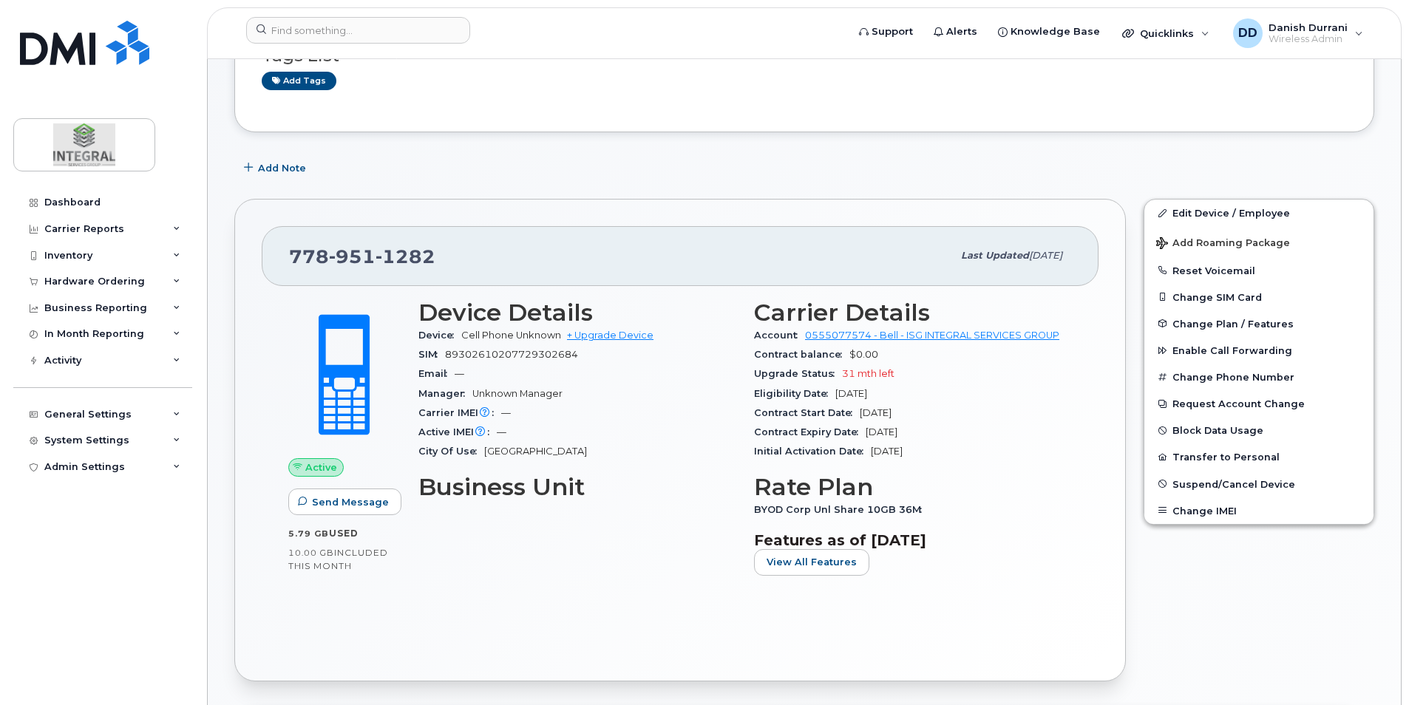
scroll to position [0, 0]
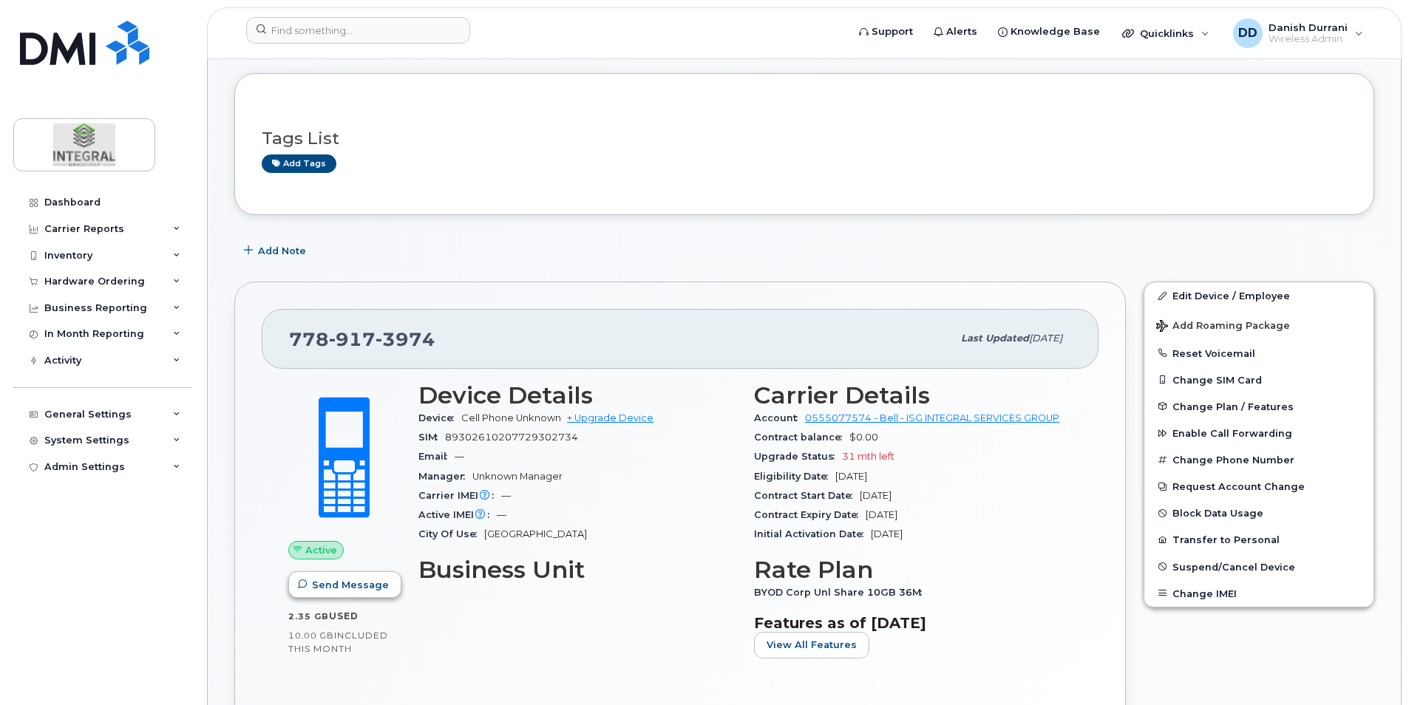
scroll to position [222, 0]
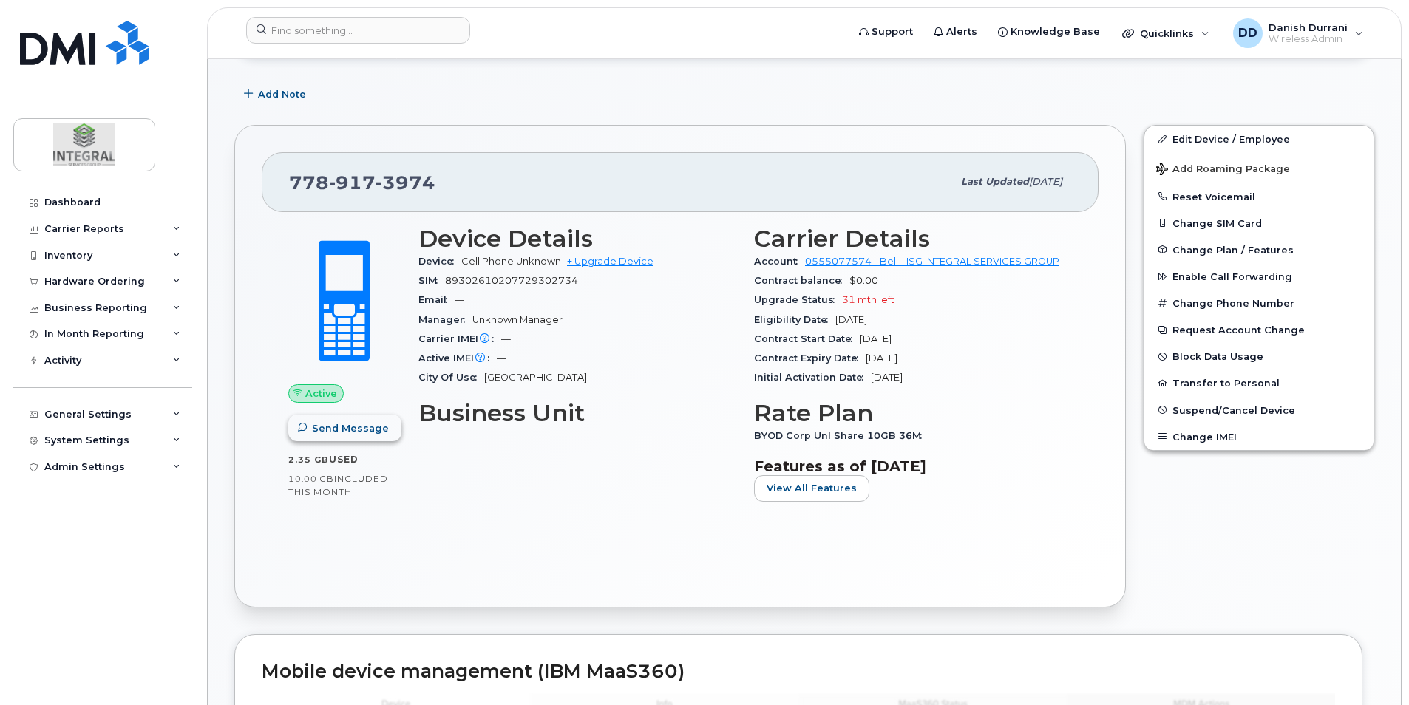
click at [337, 431] on span "Send Message" at bounding box center [350, 428] width 77 height 14
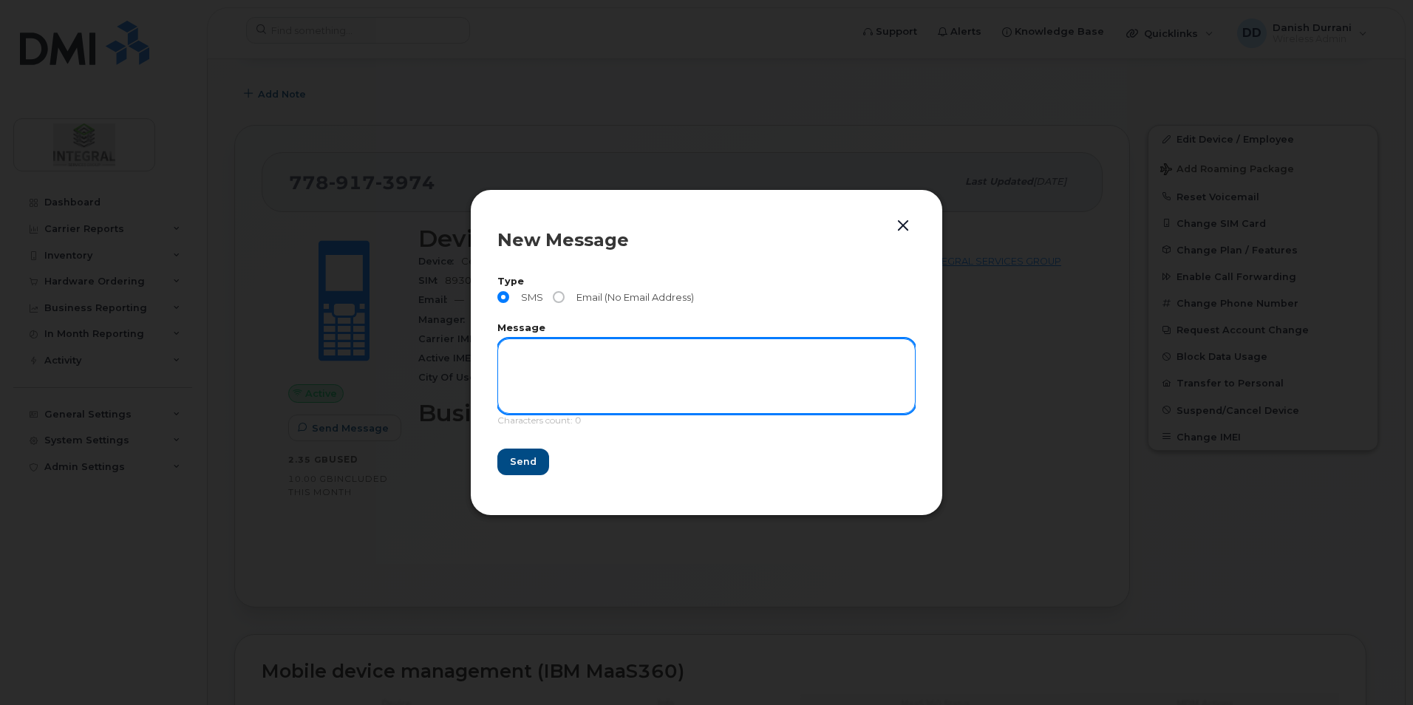
click at [574, 390] on textarea at bounding box center [706, 375] width 418 height 75
type textarea "TEST TEXT FROM DANISH"
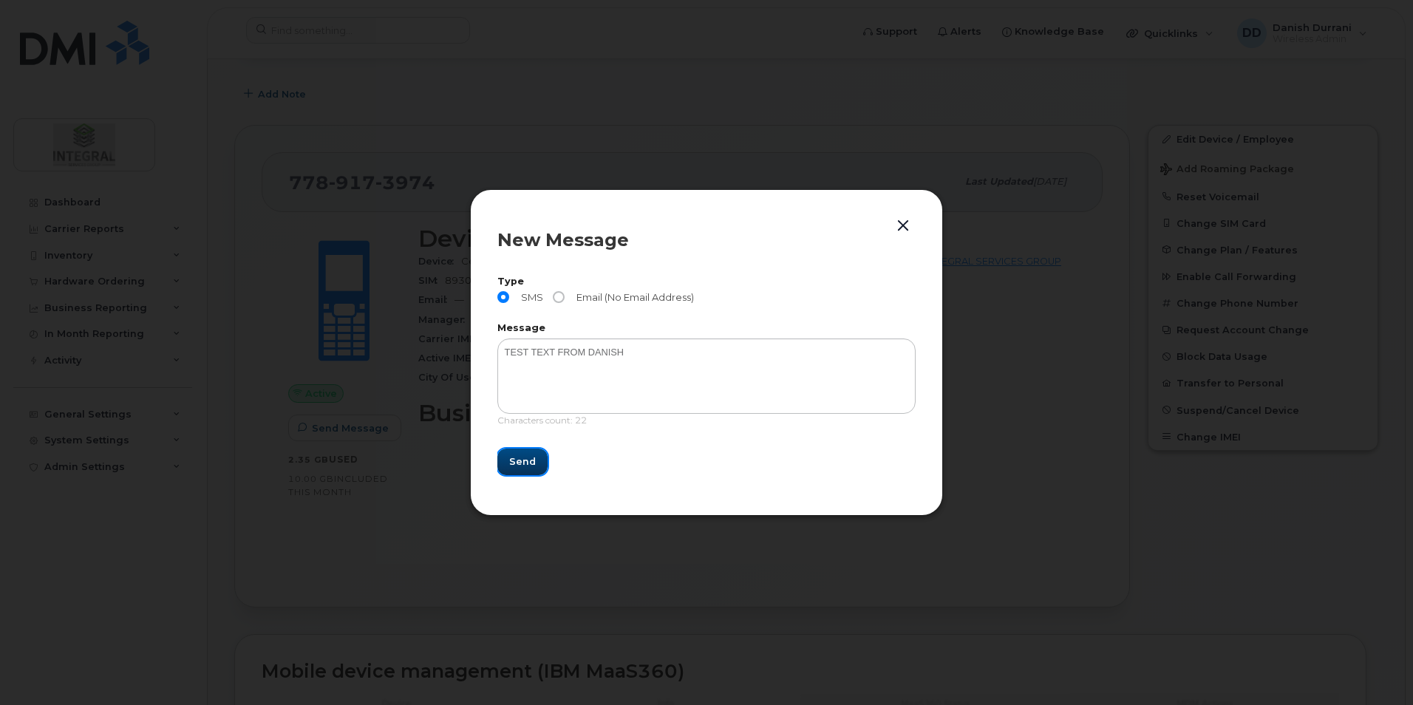
click at [526, 452] on button "Send" at bounding box center [522, 462] width 50 height 27
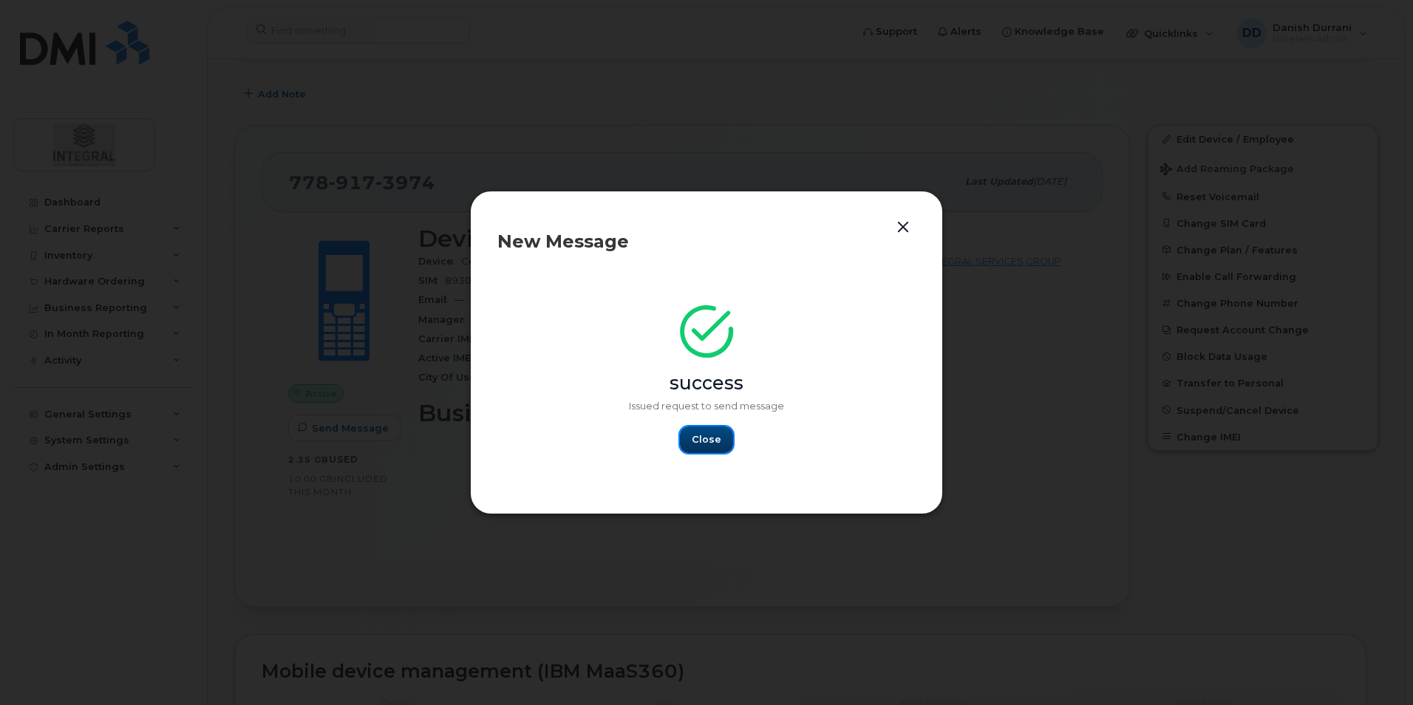
click at [712, 427] on button "Close" at bounding box center [706, 439] width 53 height 27
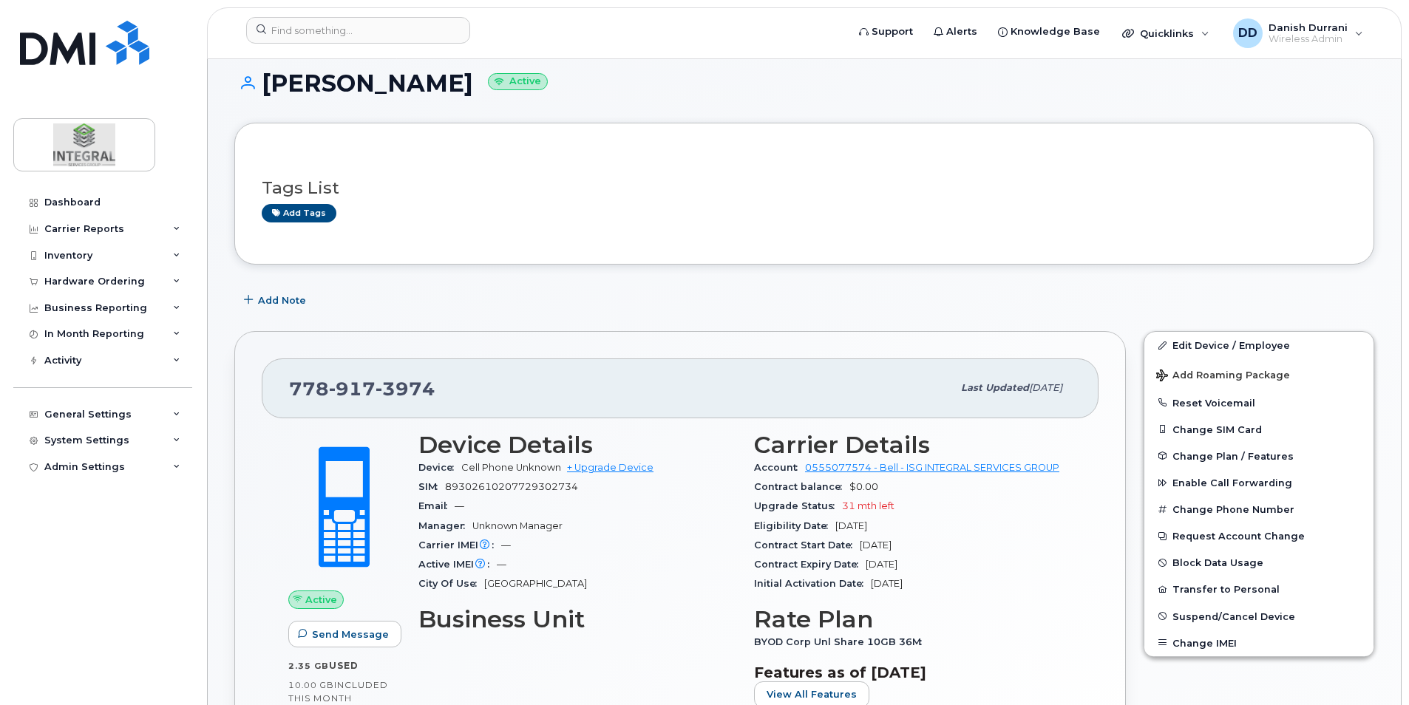
scroll to position [0, 0]
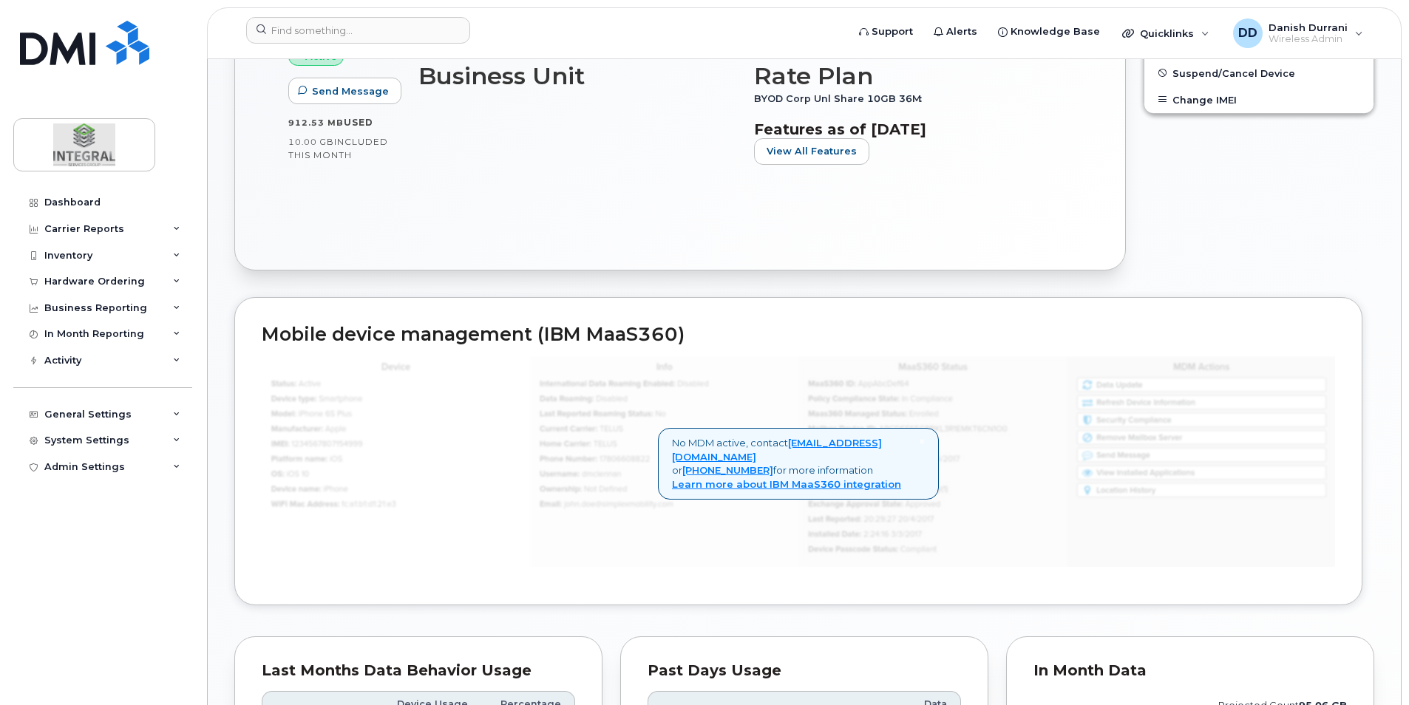
scroll to position [800, 0]
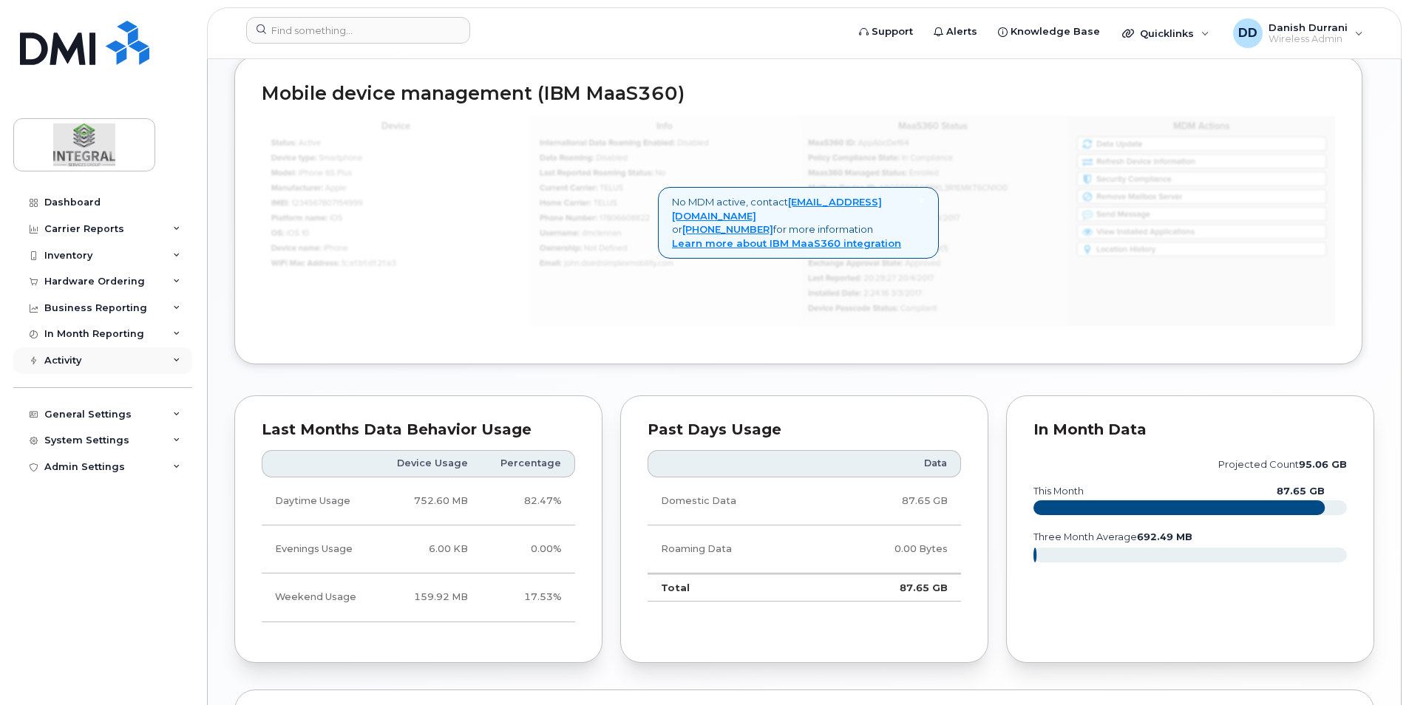
click at [177, 361] on icon at bounding box center [176, 360] width 7 height 7
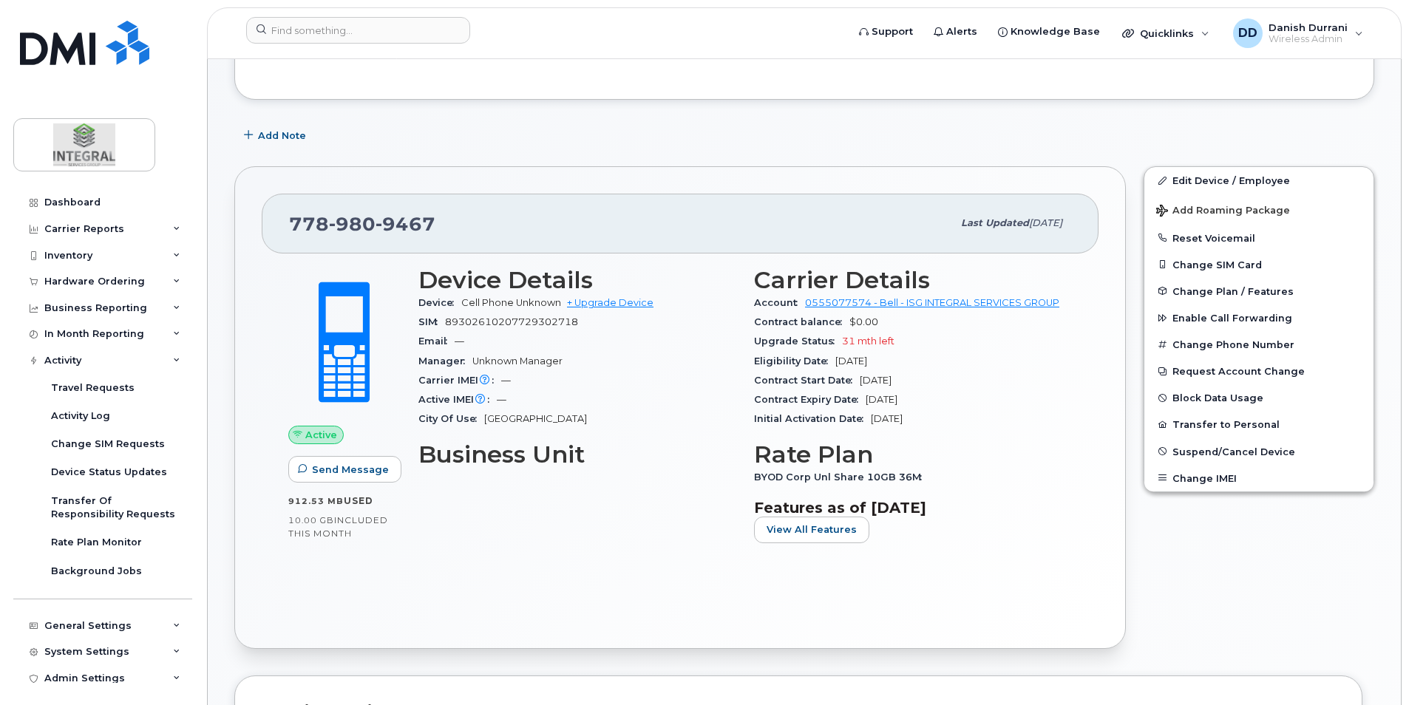
scroll to position [0, 0]
